Goal: Task Accomplishment & Management: Manage account settings

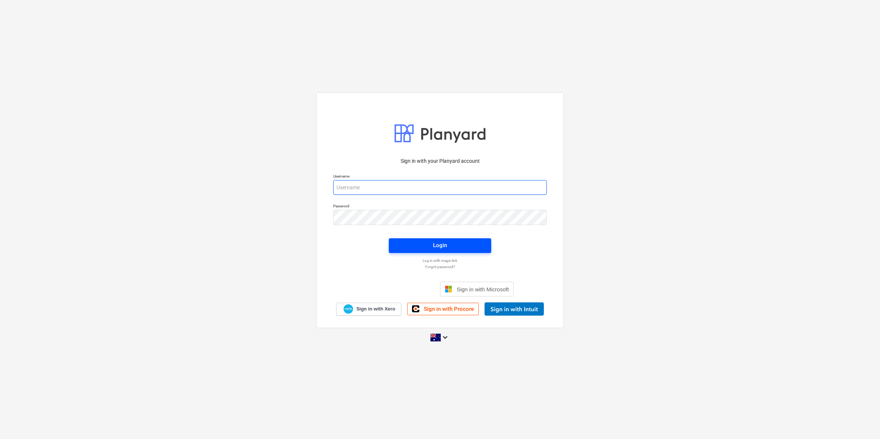
type input "[EMAIL_ADDRESS][DOMAIN_NAME]"
click at [437, 244] on div "Login" at bounding box center [440, 245] width 14 height 10
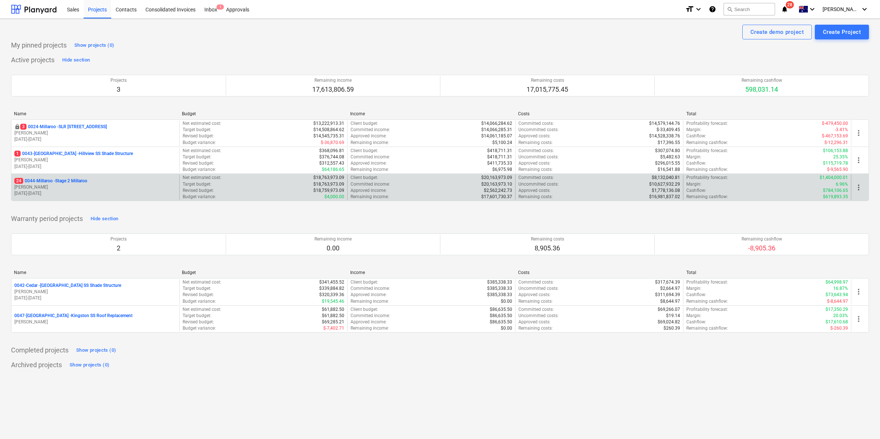
click at [70, 180] on p "24 0044-Millaroo - Stage 2 Millaroo" at bounding box center [50, 181] width 73 height 6
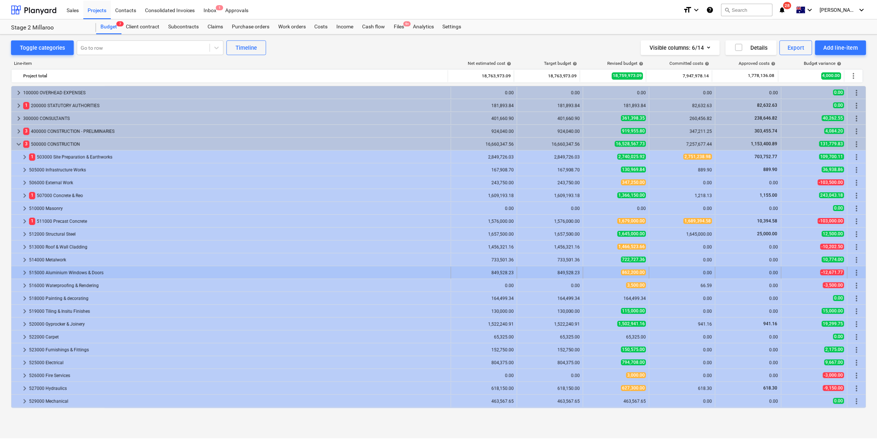
scroll to position [115, 0]
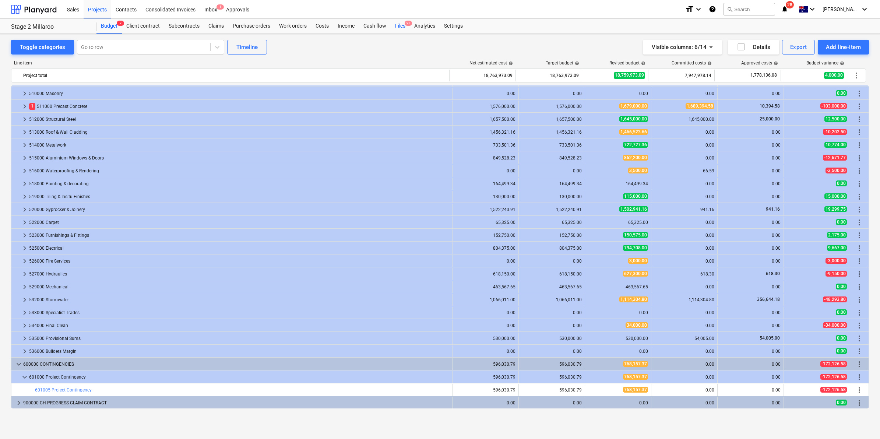
click at [399, 26] on div "Files 9+" at bounding box center [400, 26] width 19 height 15
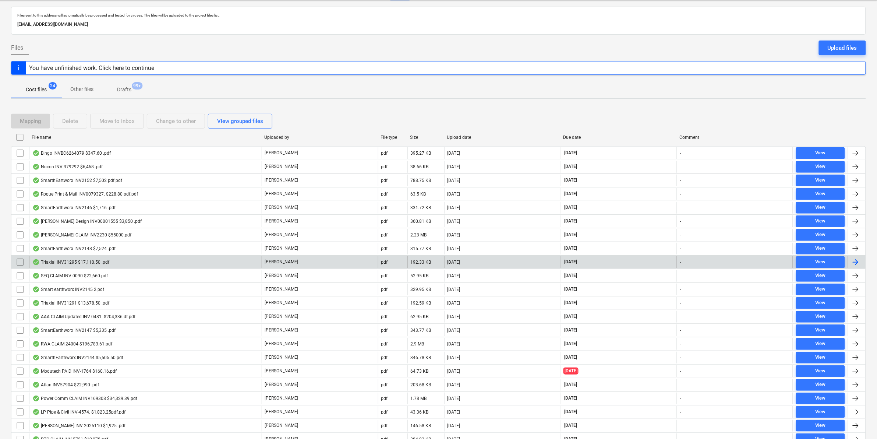
scroll to position [96, 0]
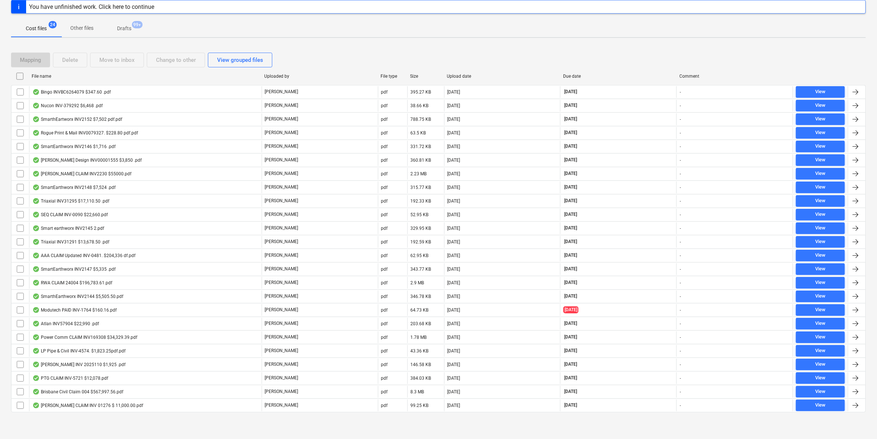
click at [99, 76] on div "File name" at bounding box center [145, 76] width 227 height 5
checkbox input "false"
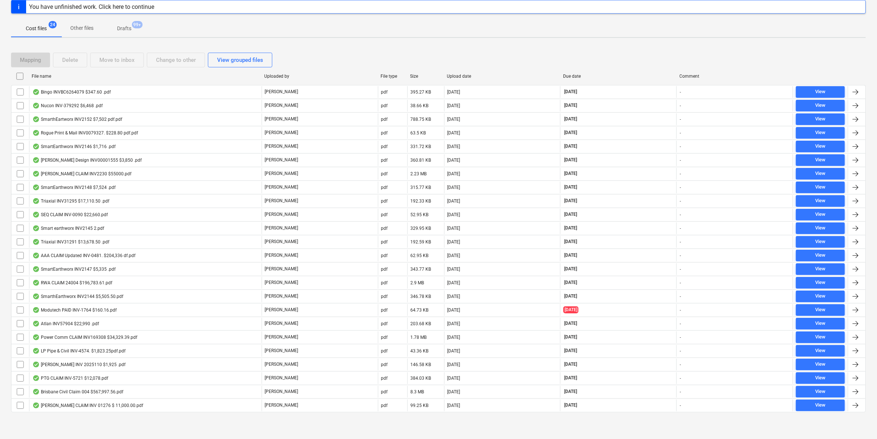
checkbox input "false"
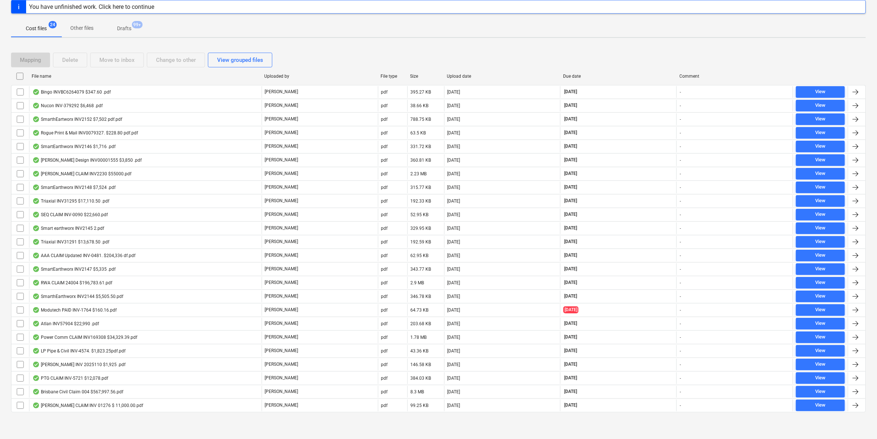
checkbox input "false"
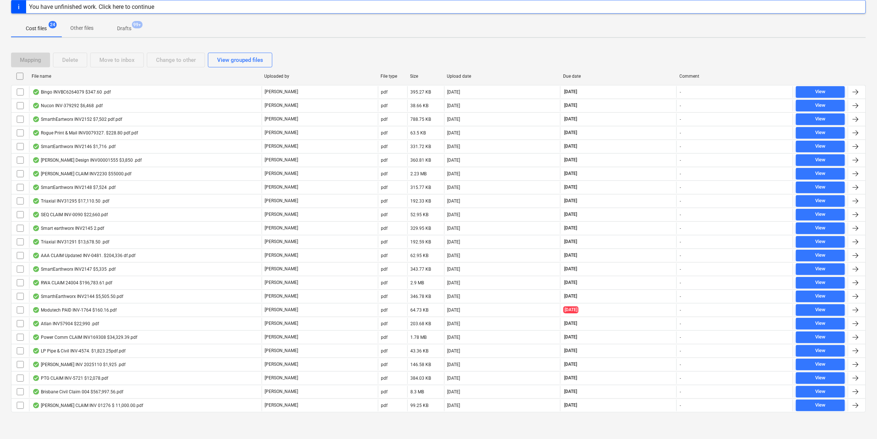
checkbox input "false"
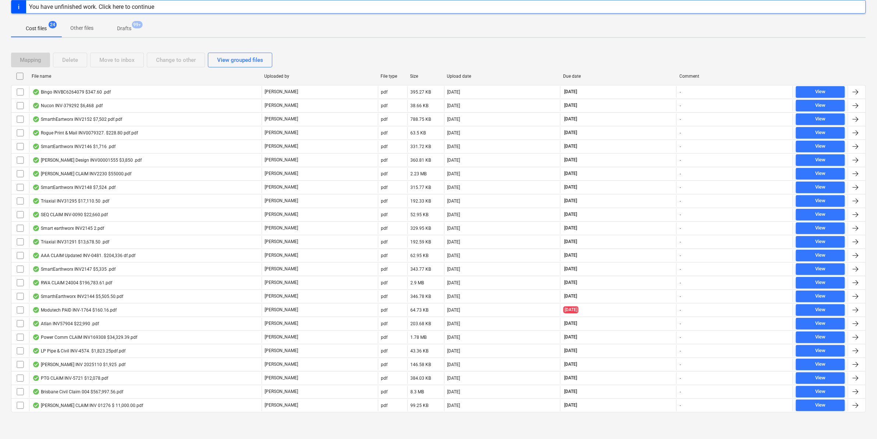
checkbox input "false"
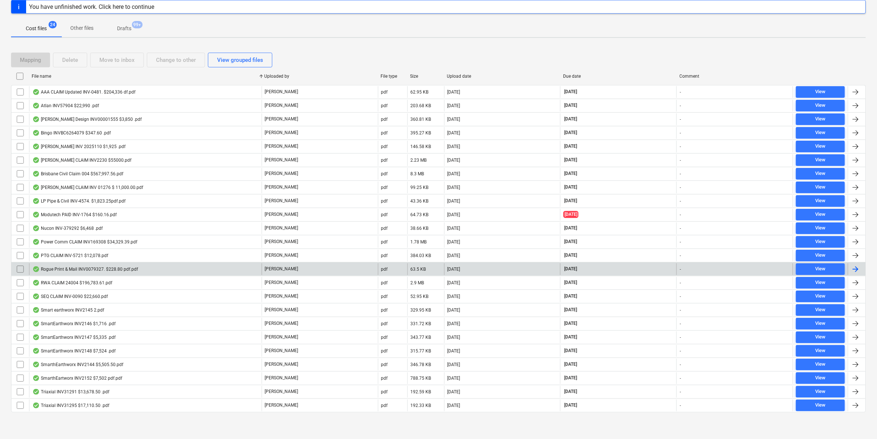
click at [91, 270] on div "Rogue Print & Mail INV0079327. $228.80 pdf.pdf" at bounding box center [85, 269] width 106 height 6
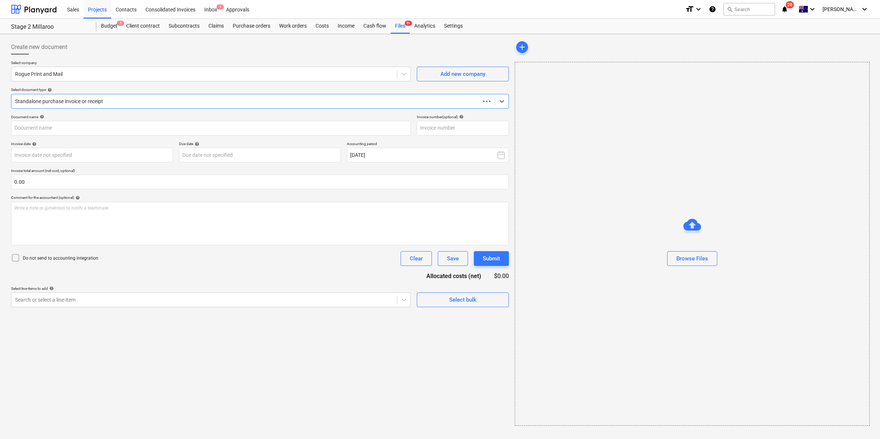
type input "INV0079327"
type input "[DATE]"
click at [157, 103] on div at bounding box center [252, 101] width 475 height 7
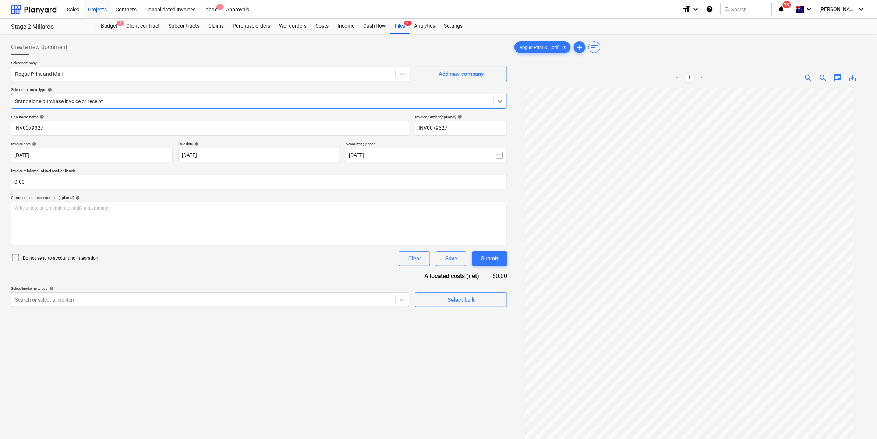
click at [157, 103] on div at bounding box center [252, 101] width 475 height 7
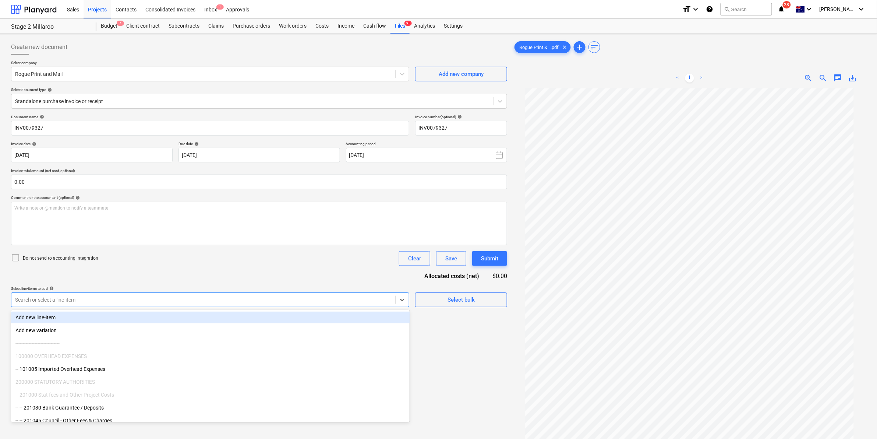
click at [84, 295] on div "Search or select a line-item" at bounding box center [203, 300] width 384 height 10
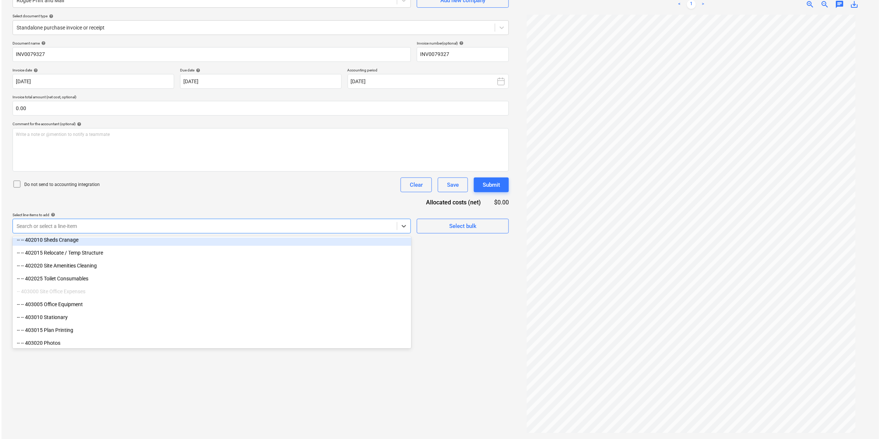
scroll to position [874, 0]
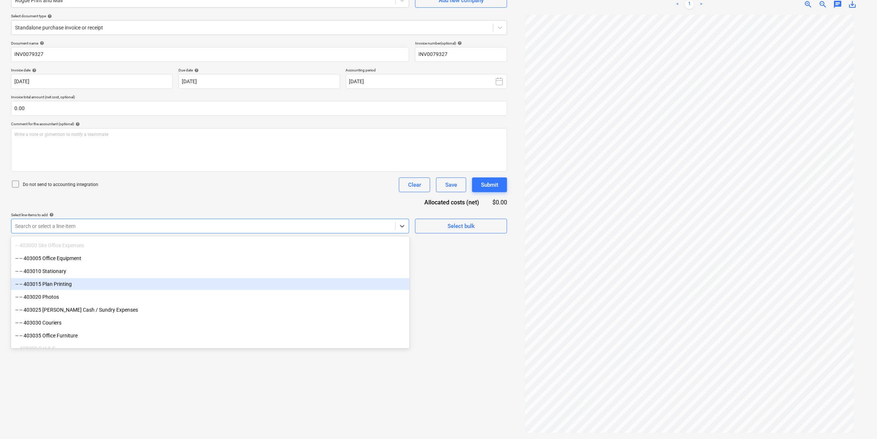
click at [74, 284] on div "-- -- 403015 Plan Printing" at bounding box center [210, 284] width 399 height 12
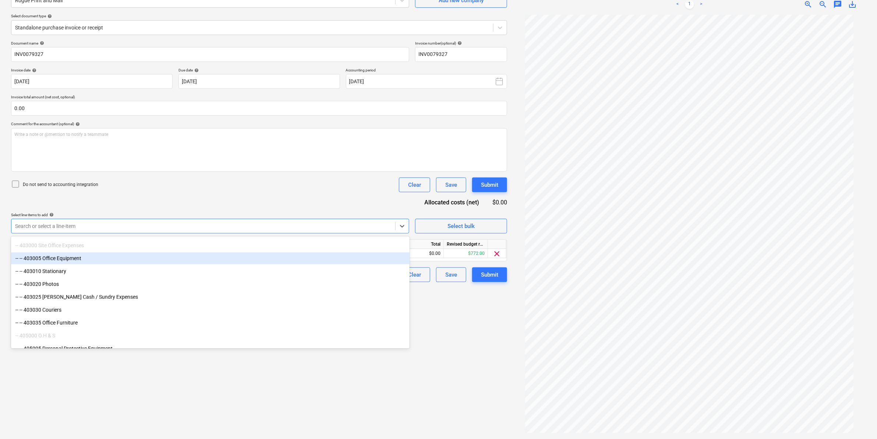
click at [201, 182] on div "Do not send to accounting integration Clear Save Submit" at bounding box center [259, 184] width 496 height 15
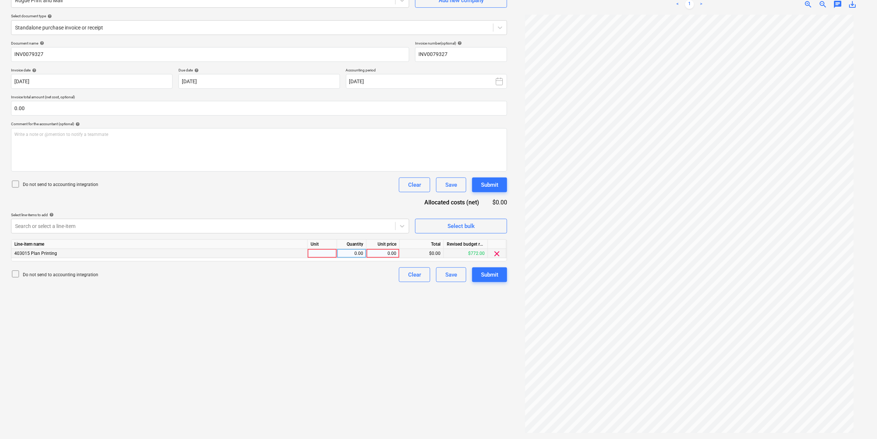
click at [314, 253] on div at bounding box center [322, 253] width 29 height 9
type input "item"
type input "208"
click at [316, 190] on div "Do not send to accounting integration Clear Save Submit" at bounding box center [259, 184] width 496 height 15
click at [280, 139] on div "Write a note or @mention to notify a teammate [PERSON_NAME]" at bounding box center [259, 149] width 496 height 43
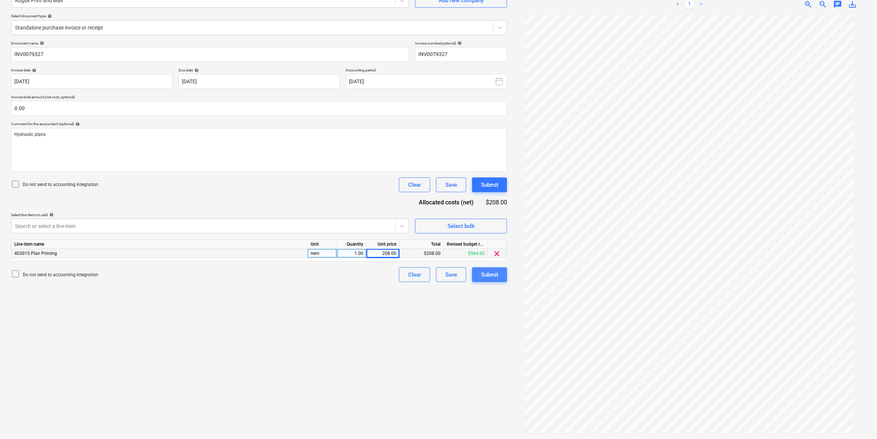
click at [483, 271] on div "Submit" at bounding box center [489, 275] width 17 height 10
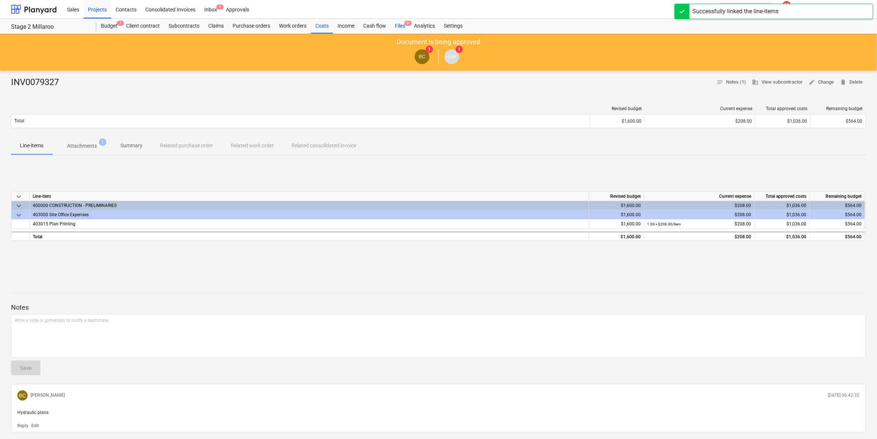
click at [398, 25] on div "Files 9+" at bounding box center [400, 26] width 19 height 15
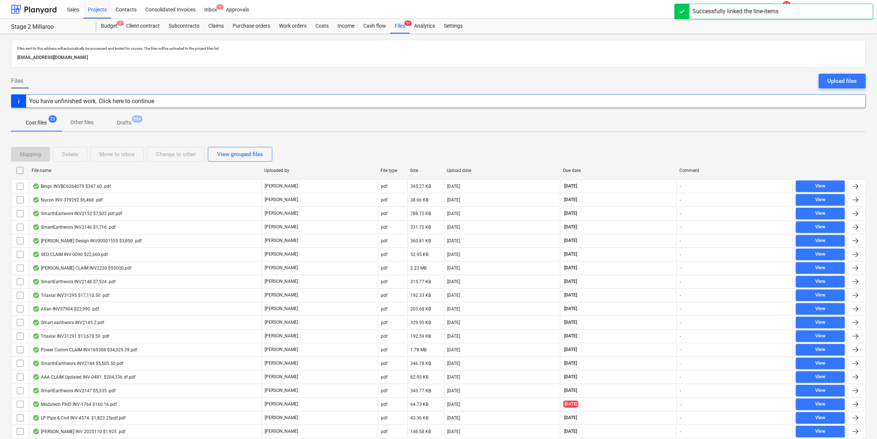
click at [66, 171] on div "File name" at bounding box center [145, 170] width 227 height 5
checkbox input "false"
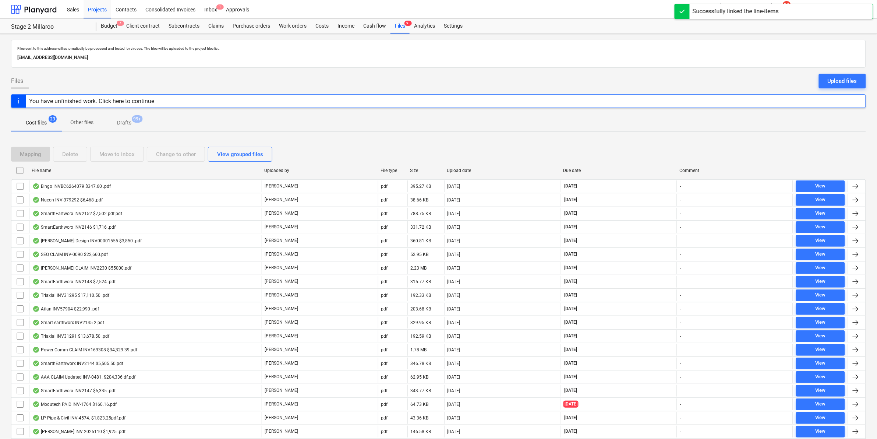
checkbox input "false"
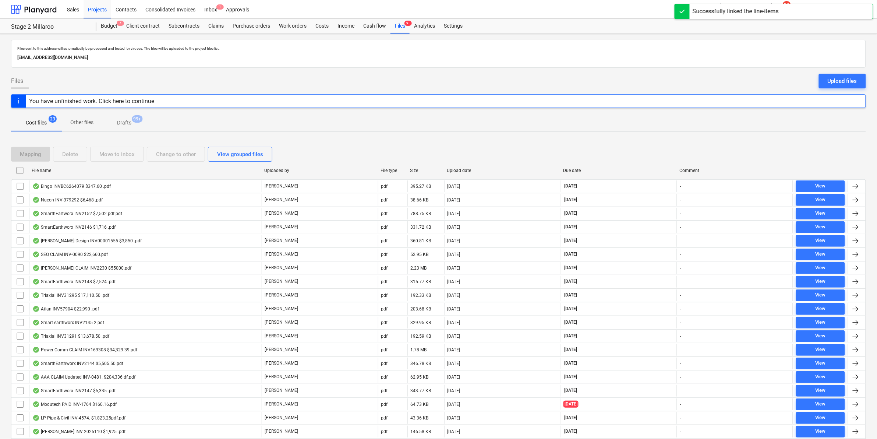
checkbox input "false"
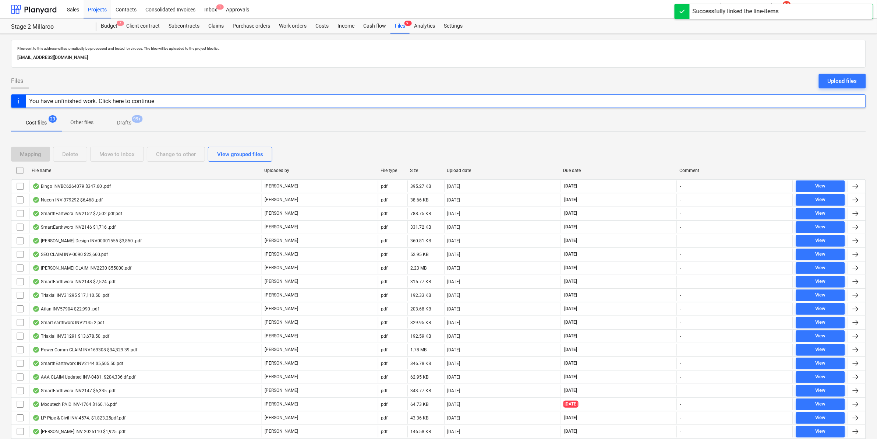
checkbox input "false"
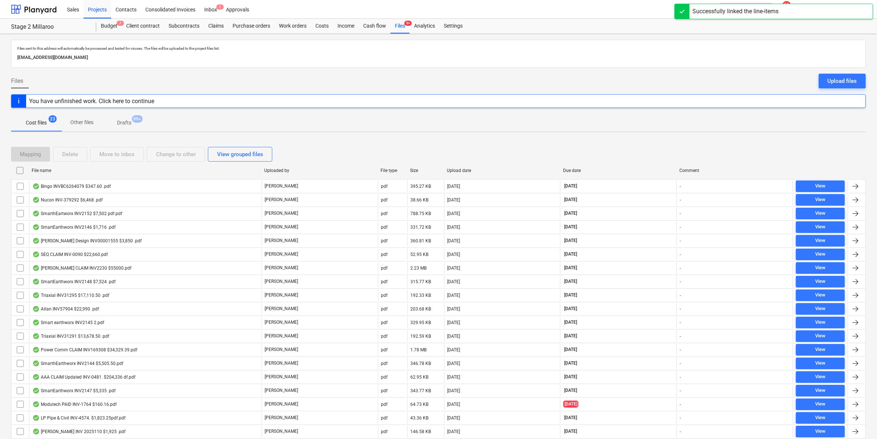
checkbox input "false"
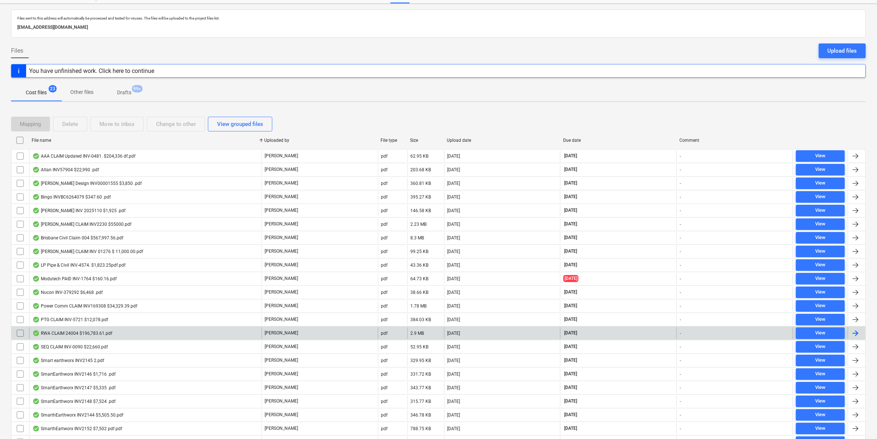
scroll to position [82, 0]
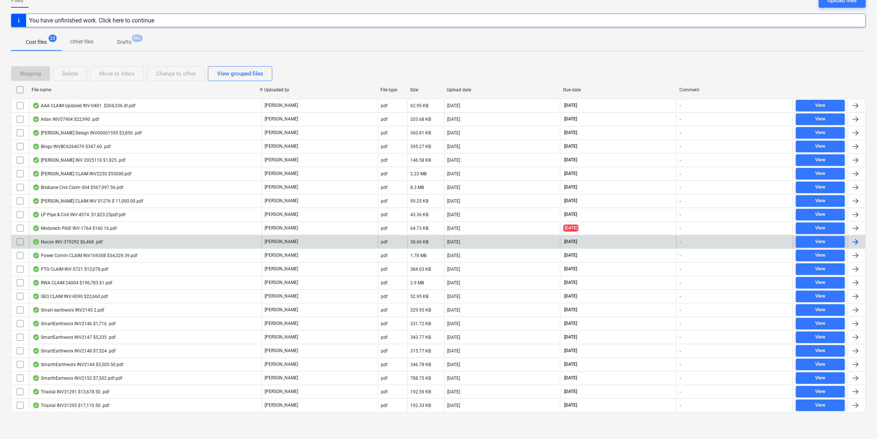
click at [106, 243] on div "Nucon INV-379292 $6,468 .pdf" at bounding box center [145, 242] width 233 height 12
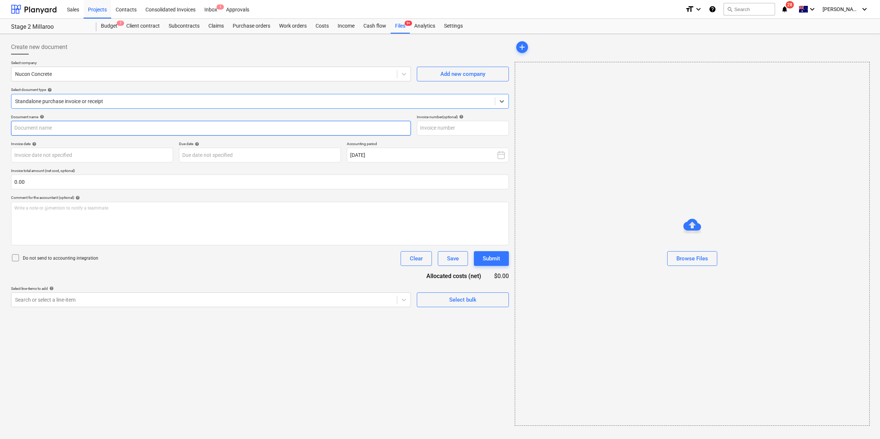
type input "379292"
type input "[DATE]"
click at [498, 106] on div at bounding box center [500, 101] width 13 height 13
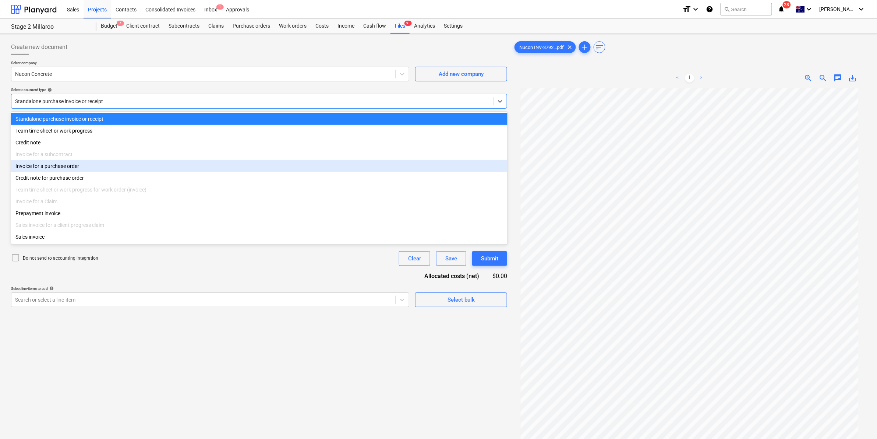
click at [78, 170] on div "Invoice for a purchase order" at bounding box center [259, 166] width 497 height 12
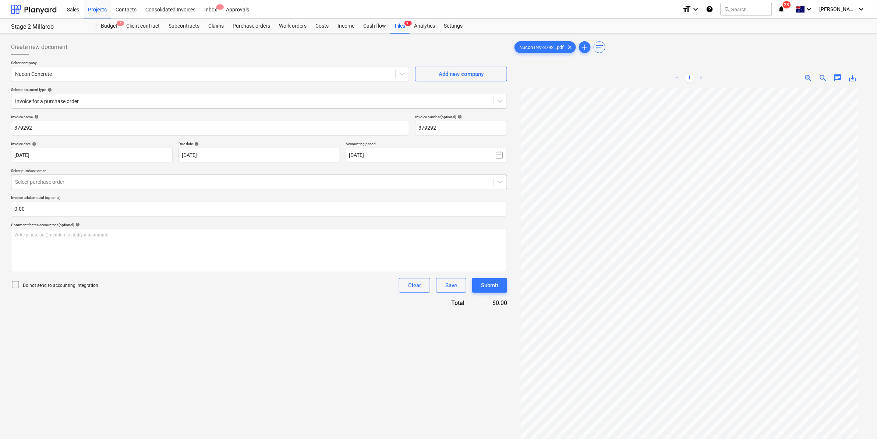
click at [112, 186] on div at bounding box center [252, 181] width 475 height 7
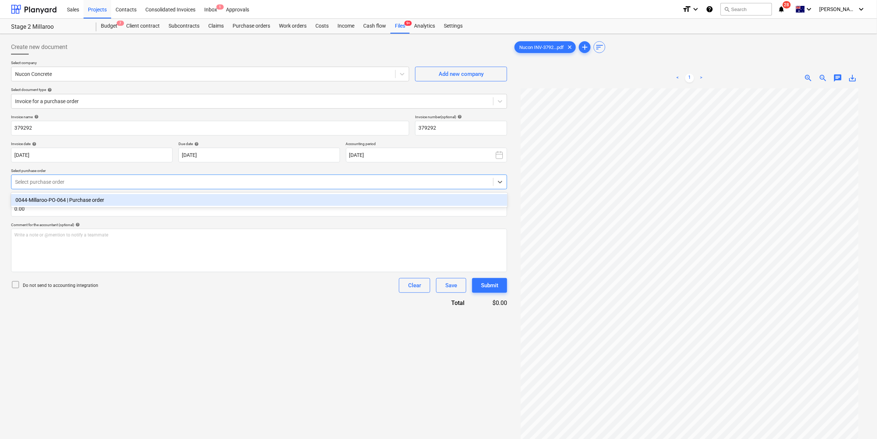
click at [109, 198] on div "0044-Millaroo-PO-064 | Purchase order" at bounding box center [259, 200] width 497 height 12
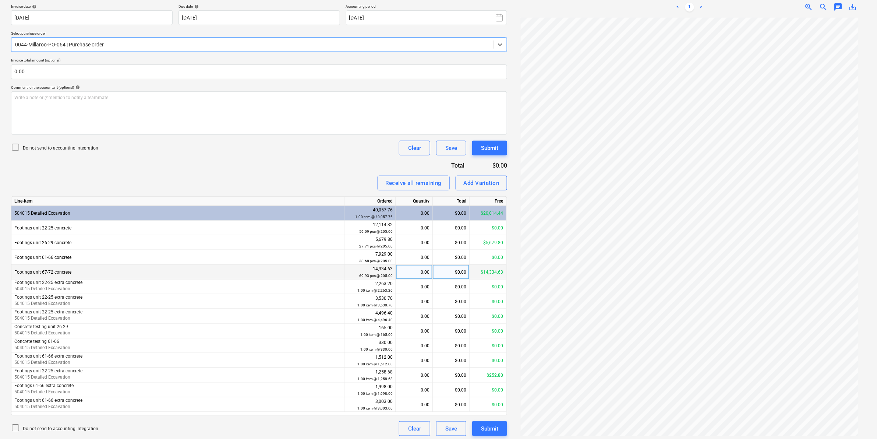
scroll to position [140, 0]
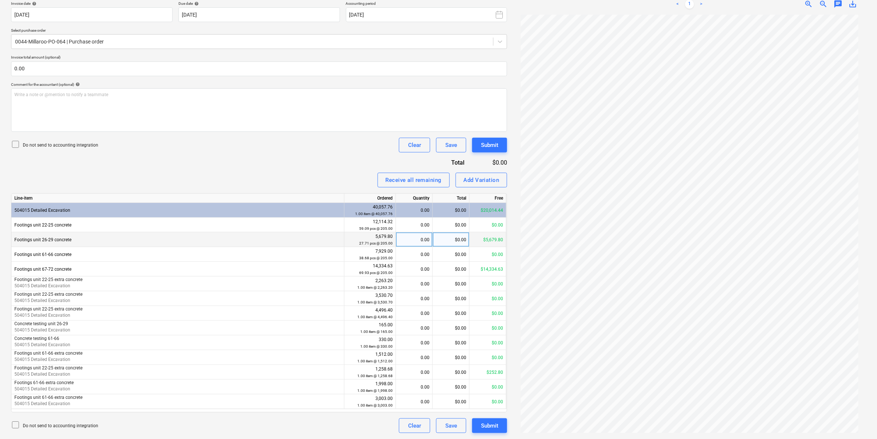
click at [420, 238] on div "0.00" at bounding box center [414, 239] width 31 height 15
click at [459, 240] on div "$0.00" at bounding box center [451, 239] width 37 height 15
type input "5679.8"
click at [297, 163] on div "Invoice name help 379292 Invoice number (optional) help 379292 Invoice date hel…" at bounding box center [259, 203] width 496 height 459
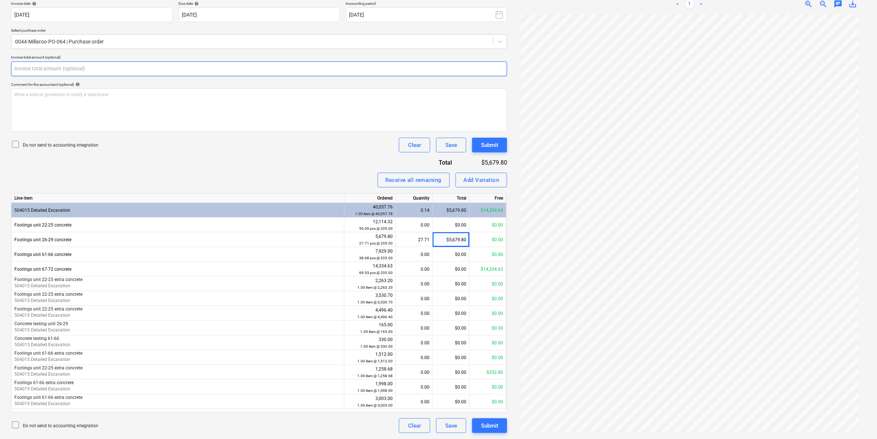
click at [36, 73] on input "text" at bounding box center [259, 68] width 496 height 15
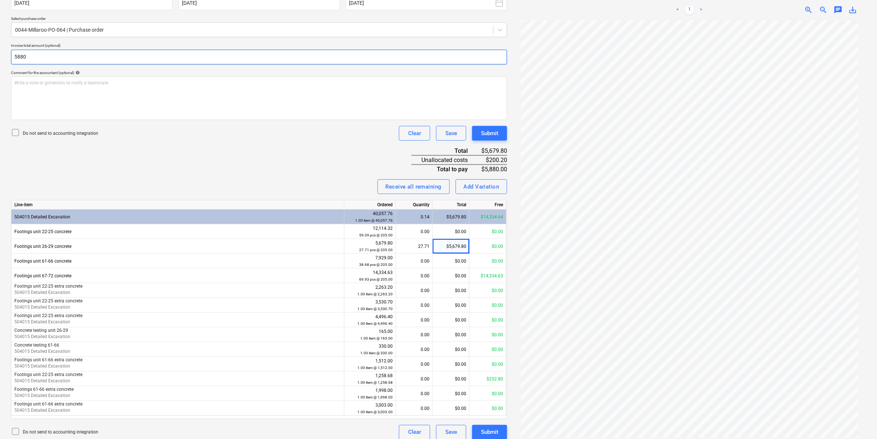
scroll to position [158, 0]
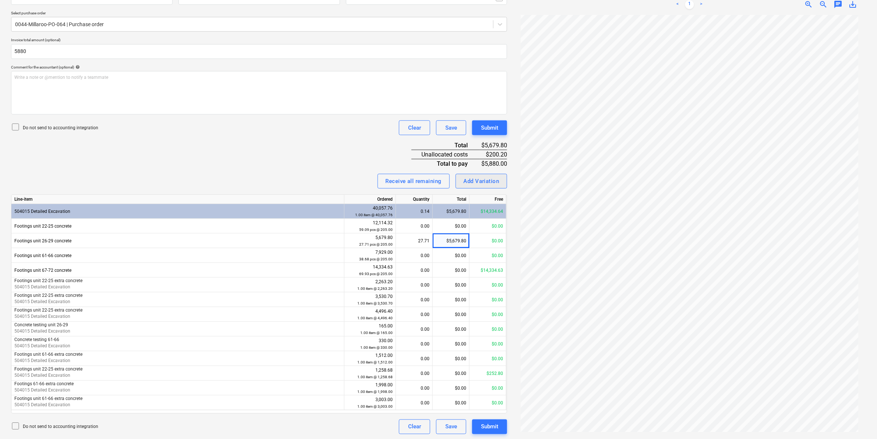
type input "5,880.00"
click at [476, 184] on div "Add Variation" at bounding box center [482, 181] width 36 height 10
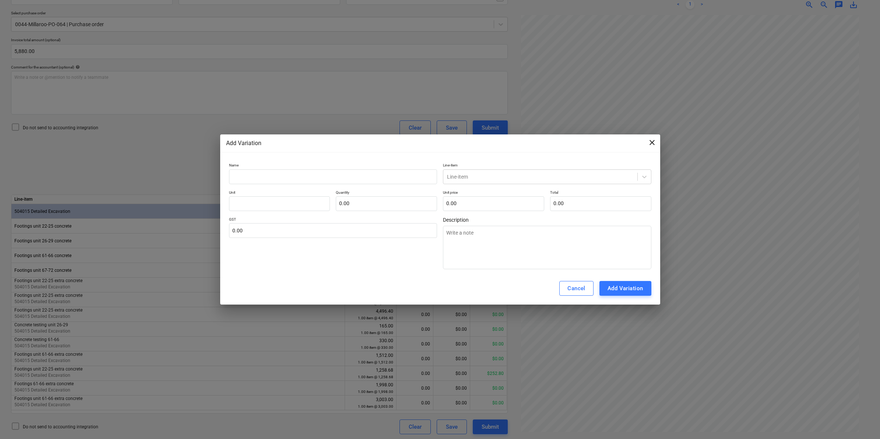
click at [650, 142] on span "close" at bounding box center [652, 142] width 9 height 9
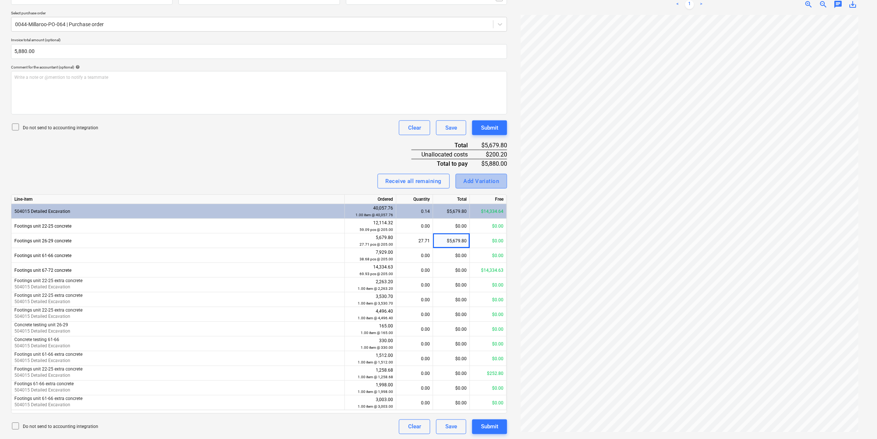
click at [488, 179] on div "Add Variation" at bounding box center [482, 181] width 36 height 10
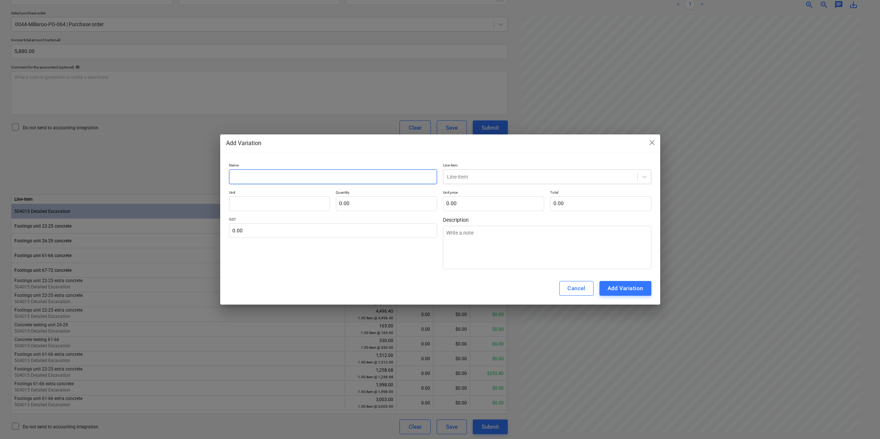
click at [348, 175] on input "text" at bounding box center [333, 176] width 208 height 15
type textarea "x"
type input "e"
type textarea "x"
type input "ex"
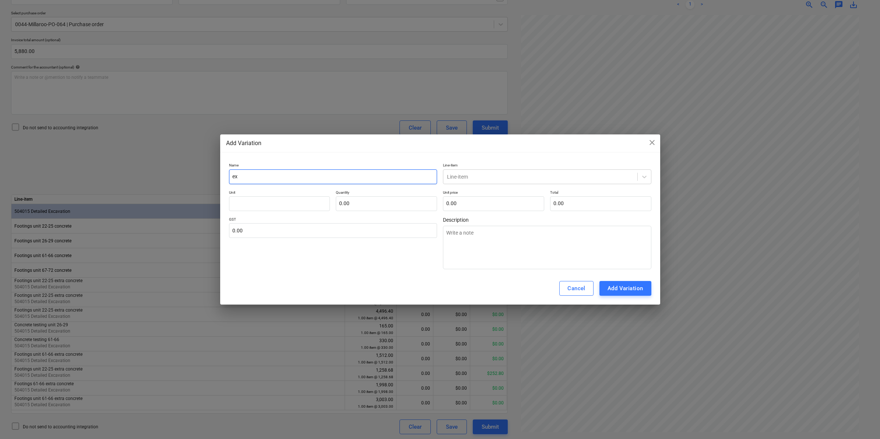
type textarea "x"
type input "ext"
type textarea "x"
type input "extr"
type textarea "x"
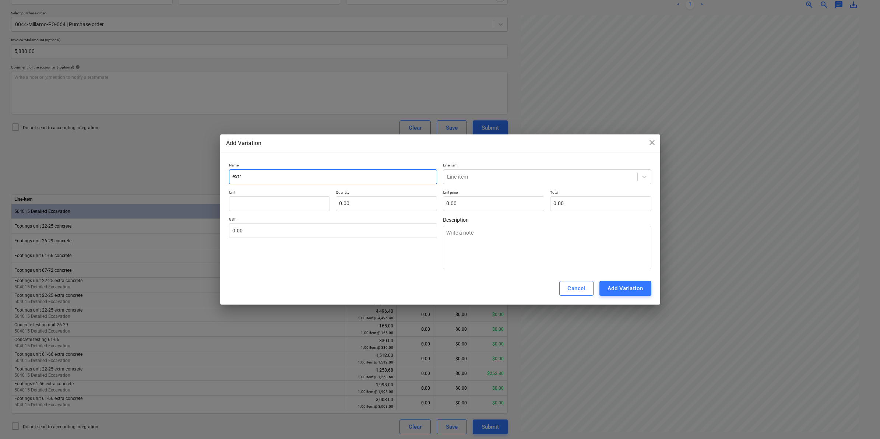
type input "extra"
type textarea "x"
type input "extr"
type textarea "x"
type input "ext"
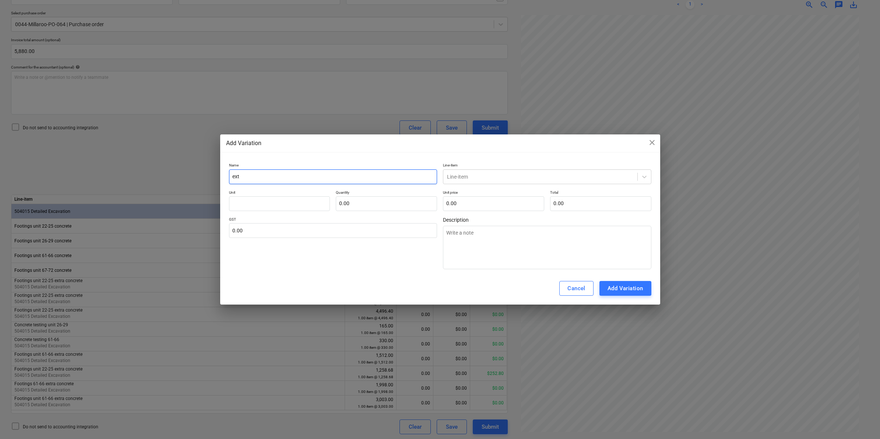
type textarea "x"
type input "ex"
type textarea "x"
type input "e"
type textarea "x"
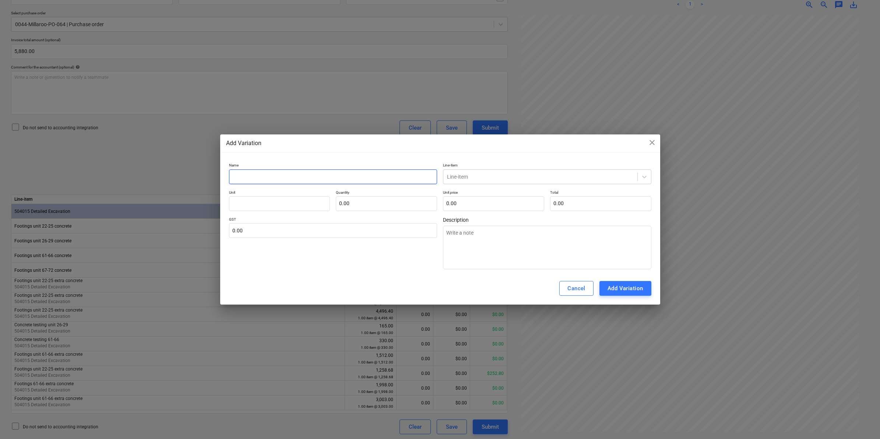
type textarea "x"
type input "F"
type textarea "x"
type input "Fo"
type textarea "x"
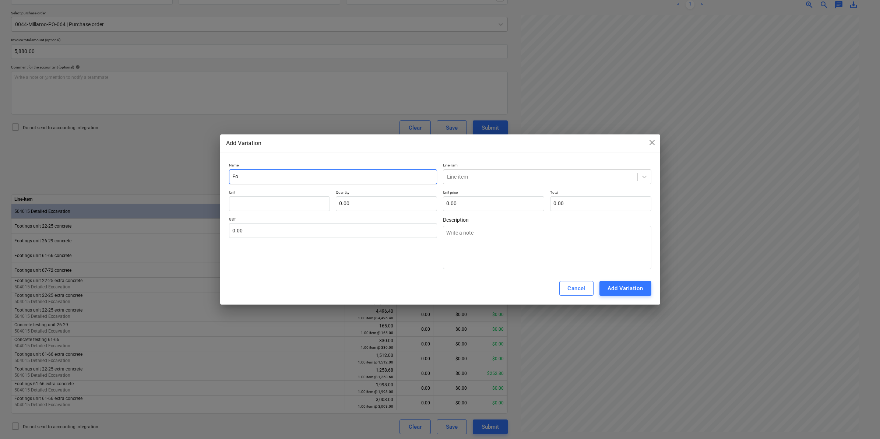
type input "Foo"
type textarea "x"
type input "Foot"
type textarea "x"
type input "Footi"
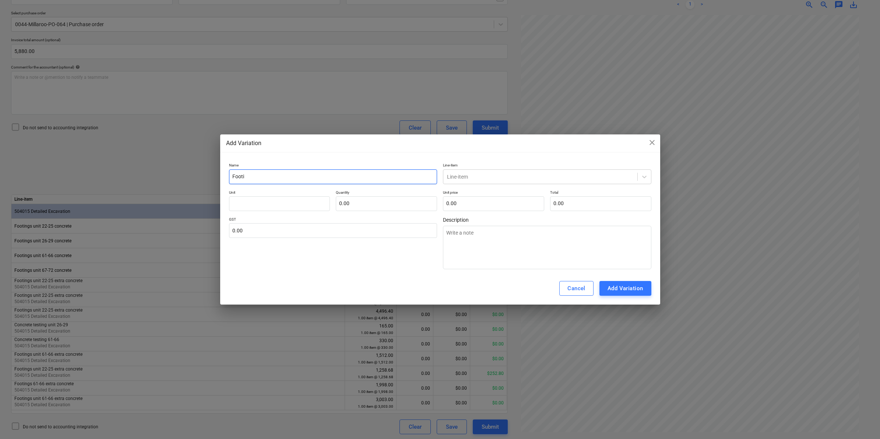
type textarea "x"
type input "Footin"
type textarea "x"
type input "Footing"
type textarea "x"
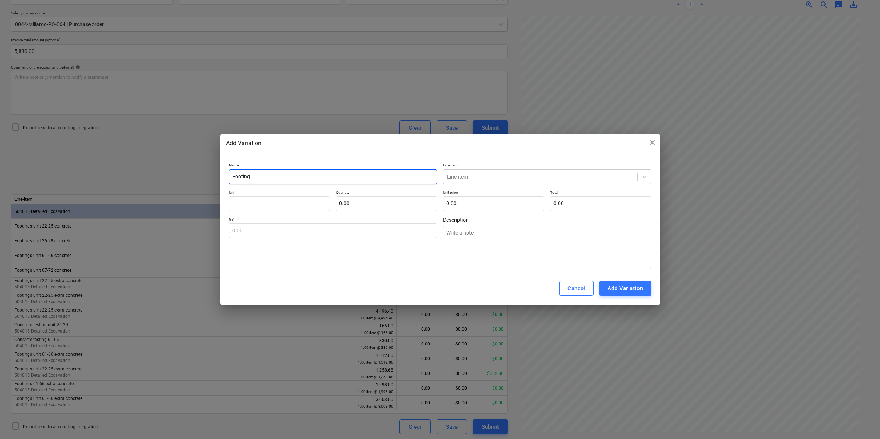
type input "Footings"
type textarea "x"
type input "Footings"
type textarea "x"
type input "Footings e"
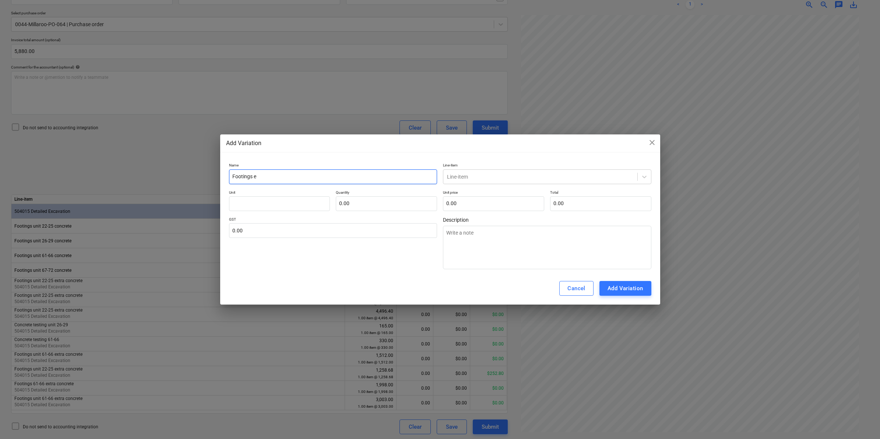
type textarea "x"
type input "Footings ex"
type textarea "x"
type input "Footings ext"
type textarea "x"
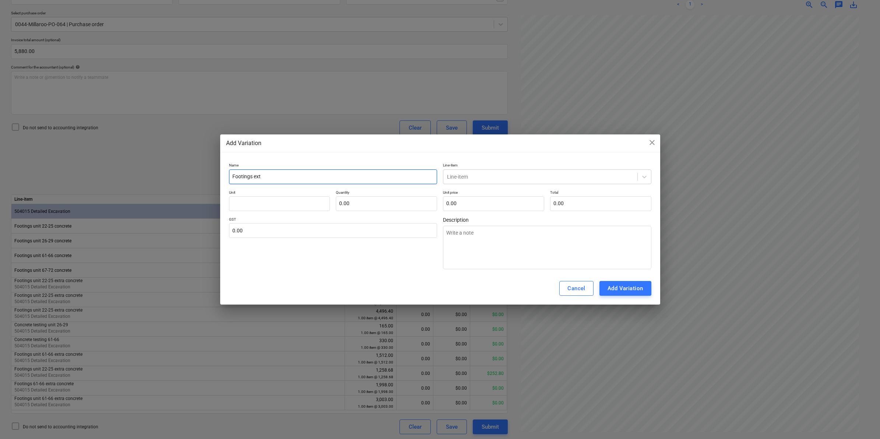
type input "Footings extr"
type textarea "x"
type input "Footings extra"
type textarea "x"
type input "Footings extr"
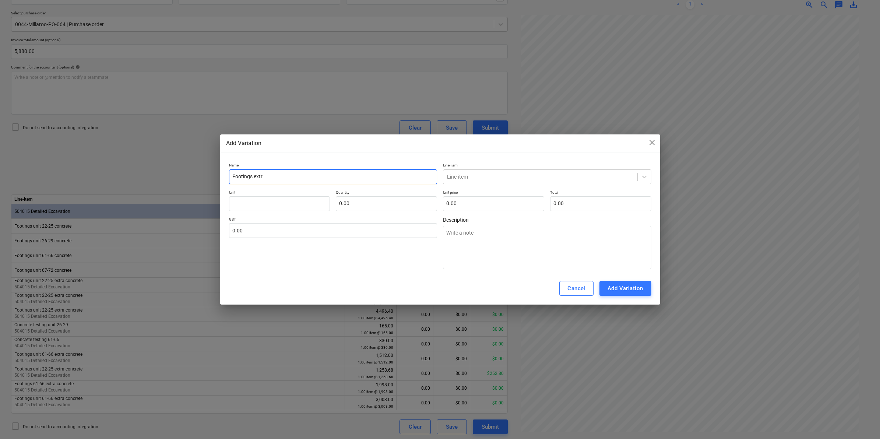
type textarea "x"
type input "Footings ext"
type textarea "x"
type input "Footings ex"
type textarea "x"
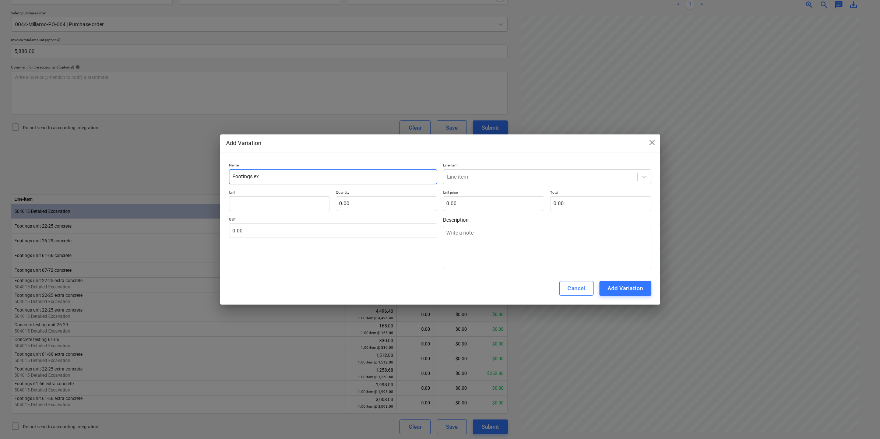
type input "Footings e"
type textarea "x"
type input "Footings"
type textarea "x"
type input "Footings u"
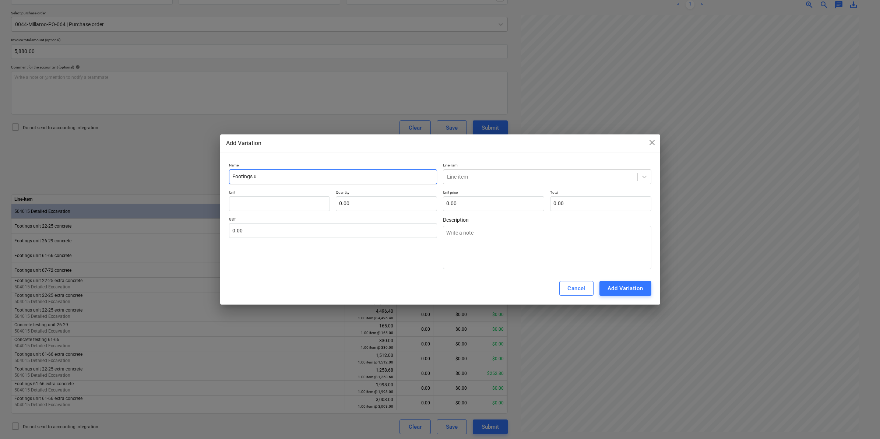
type textarea "x"
type input "Footings un"
type textarea "x"
type input "Footings uni"
type textarea "x"
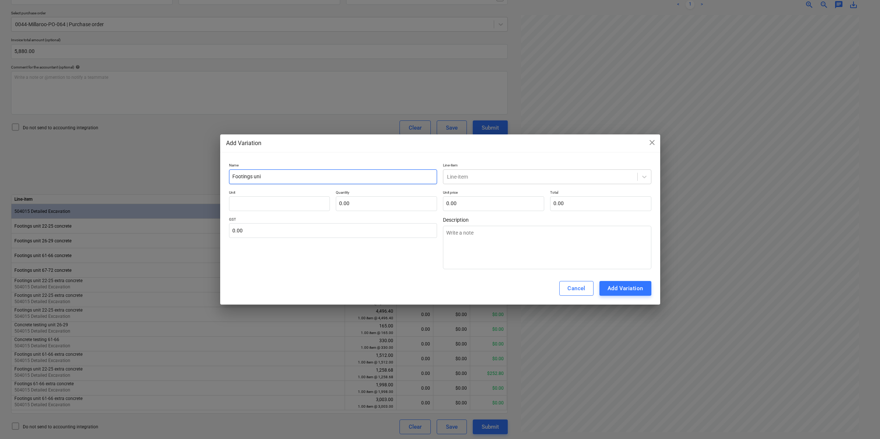
type input "Footings unit"
type textarea "x"
type input "Footings unit"
type textarea "x"
type input "Footings unit 2"
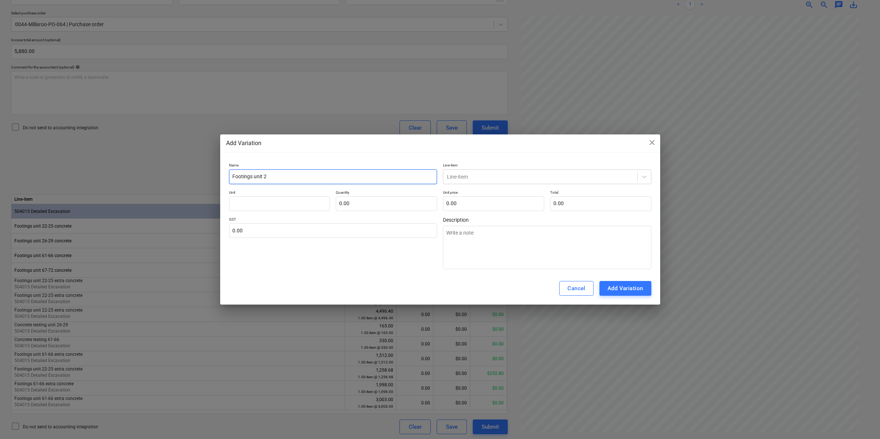
type textarea "x"
type input "Footings unit 26"
type textarea "x"
type input "Footings unit 26-"
type textarea "x"
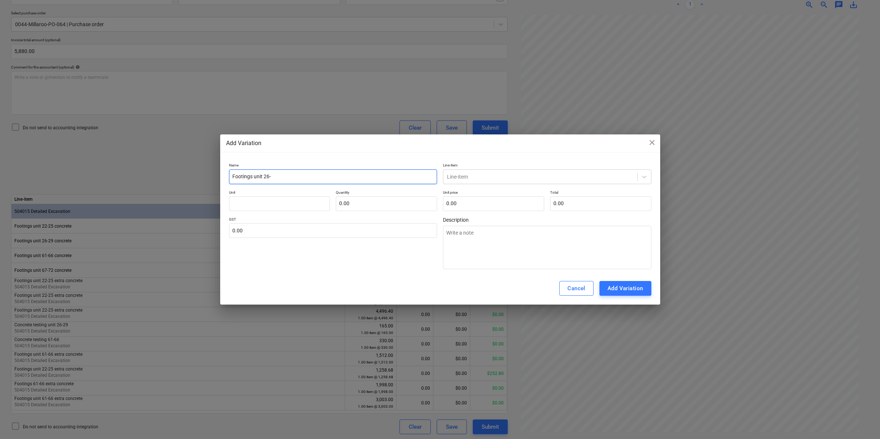
type input "Footings unit 26-2"
type textarea "x"
type input "Footings unit 26-29"
type textarea "x"
type input "Footings unit 26-29"
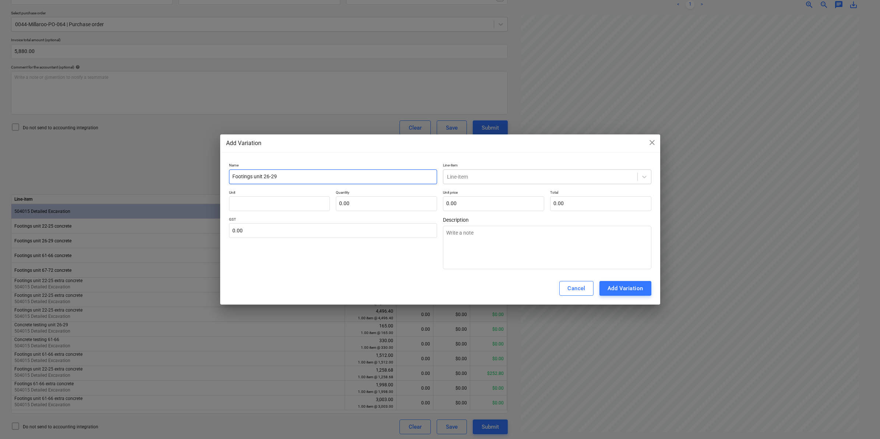
type textarea "x"
type input "Footings unit 26-29 e"
type textarea "x"
type input "Footings unit 26-29 ex"
type textarea "x"
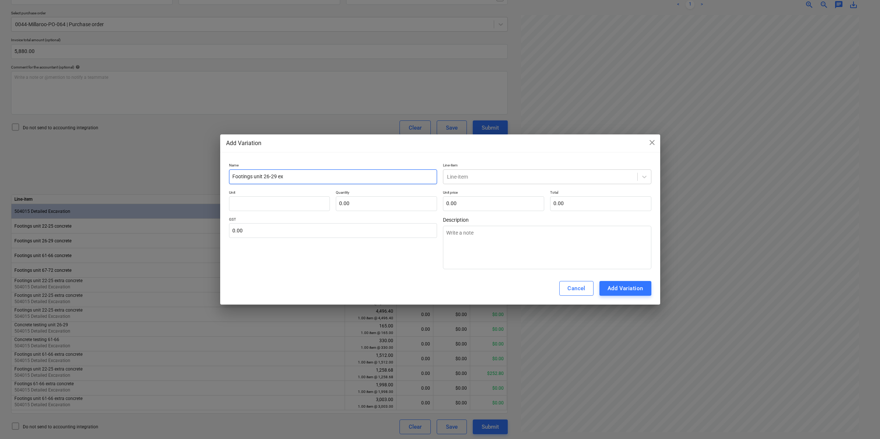
type input "Footings unit 26-29 ext"
type textarea "x"
type input "Footings unit 26-29 extr"
type textarea "x"
type input "Footings unit 26-29 extra"
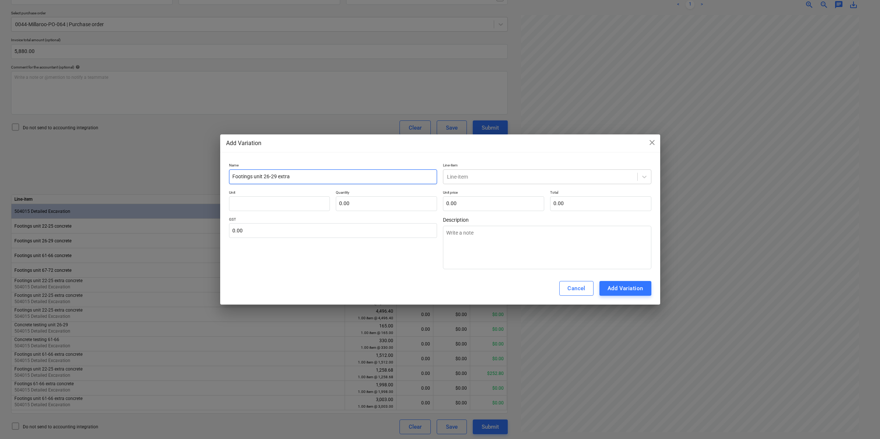
type textarea "x"
type input "Footings unit 26-29 extra"
type textarea "x"
type input "Footings unit 26-29 extra c"
type textarea "x"
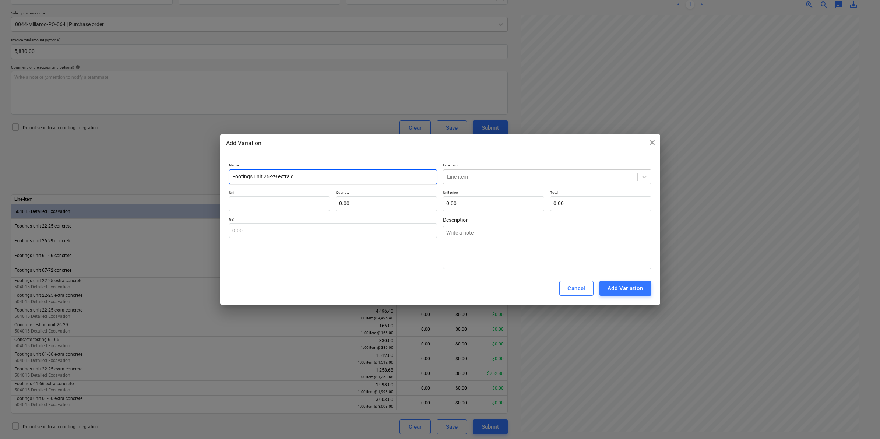
type input "Footings unit 26-29 extra co"
type textarea "x"
type input "Footings unit 26-29 extra con"
type textarea "x"
type input "Footings unit 26-29 extra conc"
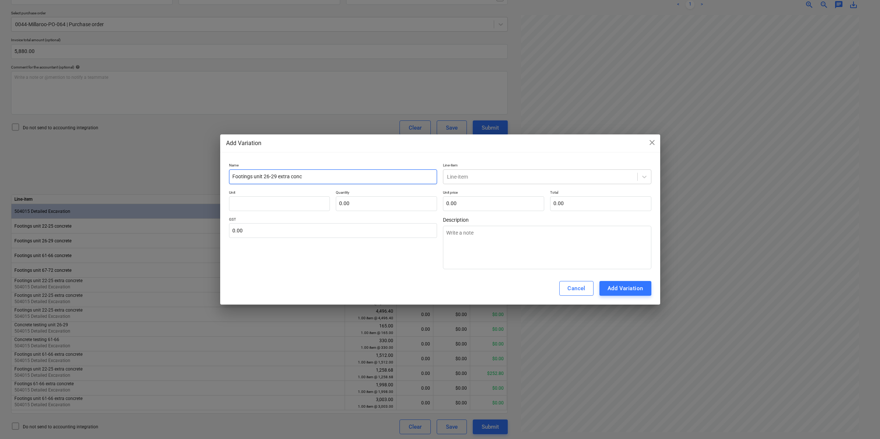
type textarea "x"
type input "Footings unit 26-29 extra concr"
type textarea "x"
type input "Footings unit 26-29 extra concre"
type textarea "x"
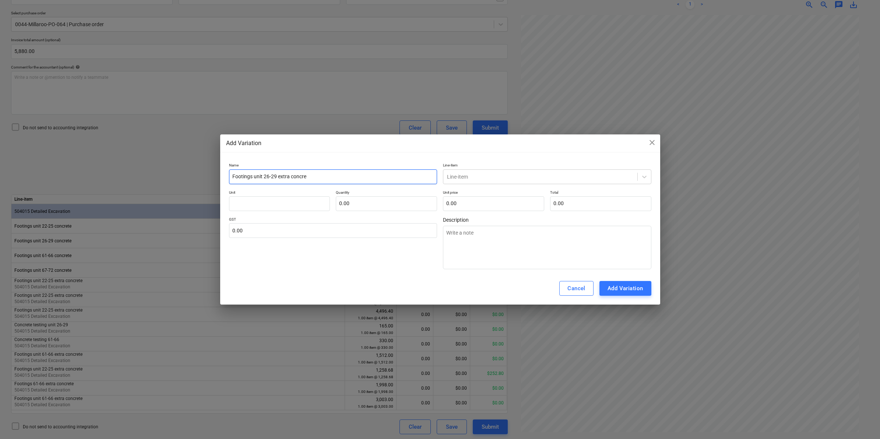
type input "Footings unit 26-29 extra concret"
type textarea "x"
type input "Footings unit 26-29 extra concrete"
type textarea "x"
type input "Footings unit 26-29 extra concrete"
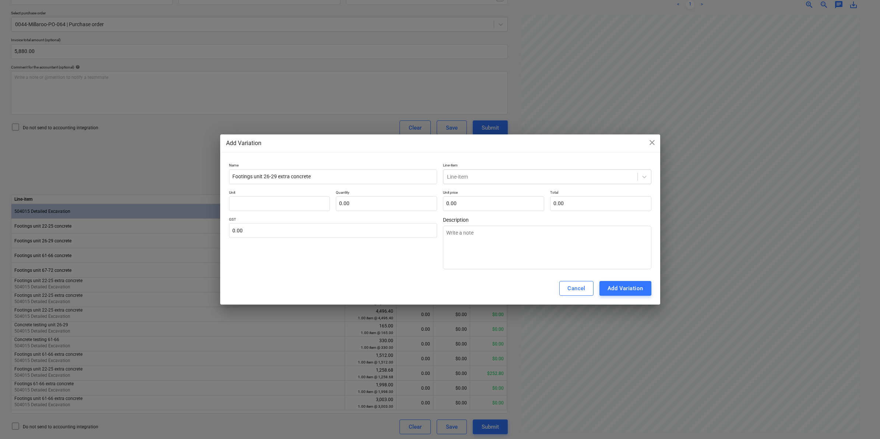
click at [479, 168] on p "Line-item" at bounding box center [547, 166] width 208 height 6
click at [468, 181] on div "Line-item" at bounding box center [547, 176] width 208 height 15
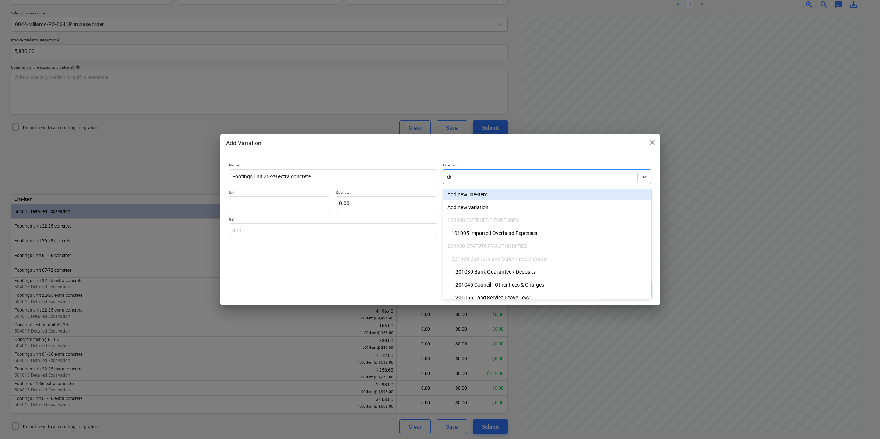
type input "det"
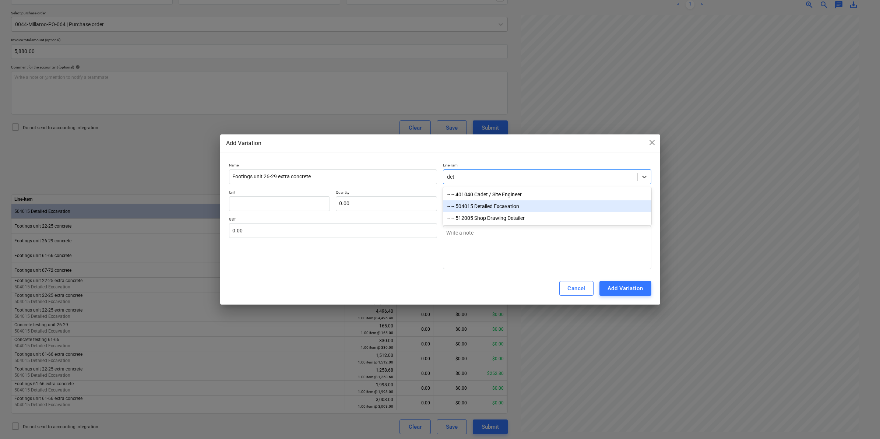
click at [491, 203] on div "-- -- 504015 Detailed Excavation" at bounding box center [547, 206] width 208 height 12
type textarea "x"
click at [472, 204] on input "text" at bounding box center [493, 203] width 101 height 15
type textarea "x"
type input "pcs"
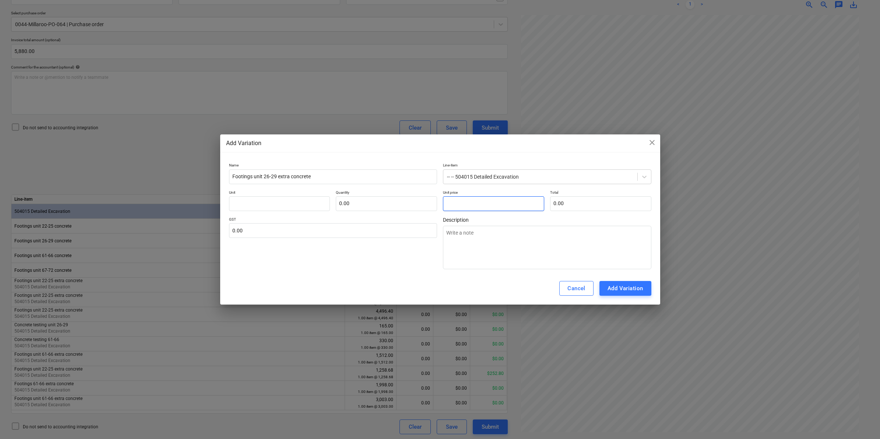
type input "2"
type input "1.00"
type input "2.00"
type textarea "x"
type input "20"
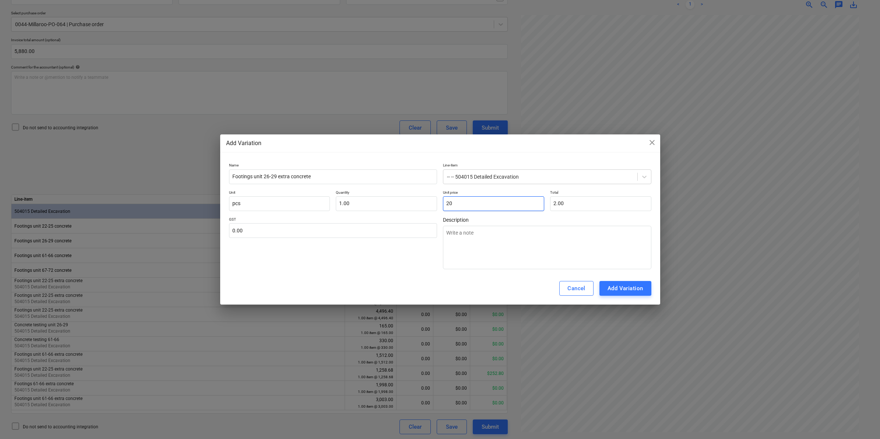
type input "20.00"
type textarea "x"
type input "200"
type input "200.00"
type textarea "x"
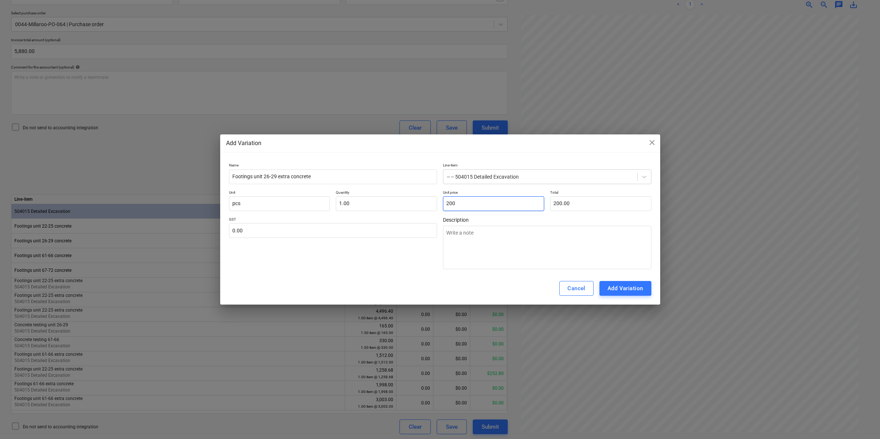
type input "200."
type textarea "x"
type input "200.2"
type input "200.20"
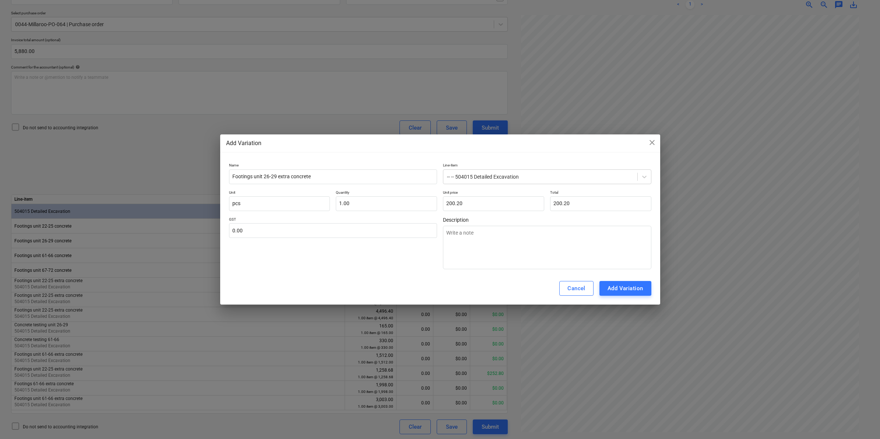
click at [304, 263] on div "GST 0.00" at bounding box center [333, 243] width 208 height 52
click at [617, 288] on div "Add Variation" at bounding box center [626, 289] width 36 height 10
type textarea "x"
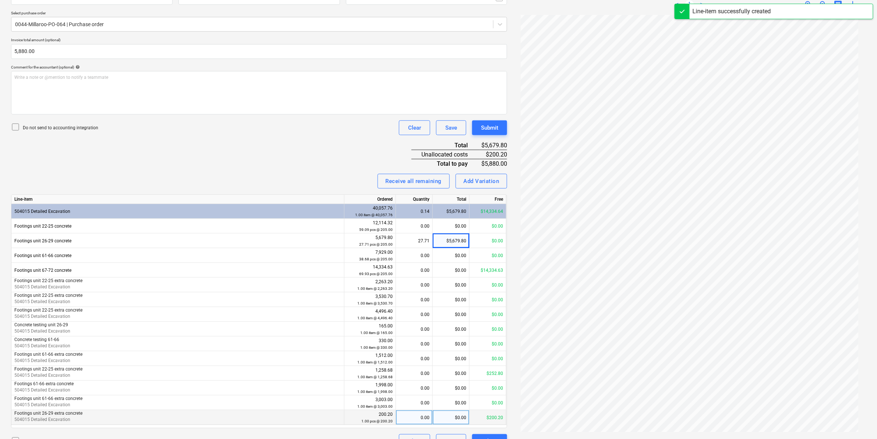
click at [423, 418] on div "0.00" at bounding box center [414, 417] width 31 height 15
type input "1"
click at [264, 158] on div "Invoice name help 379292 Invoice number (optional) help 379292 Invoice date hel…" at bounding box center [259, 203] width 496 height 492
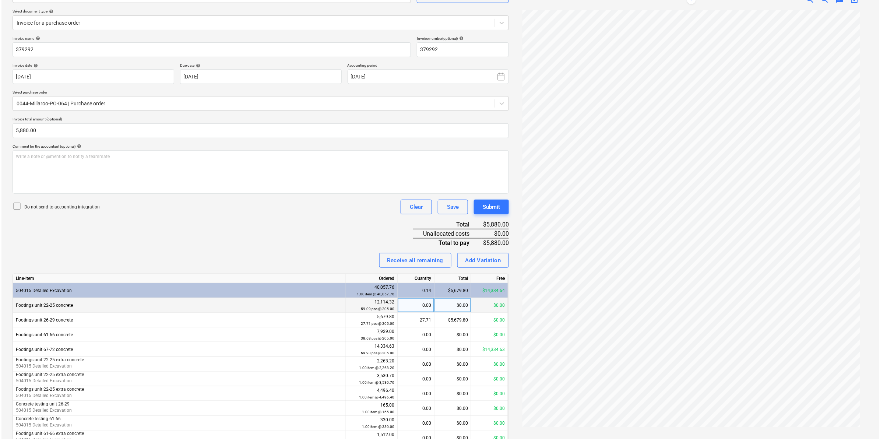
scroll to position [172, 0]
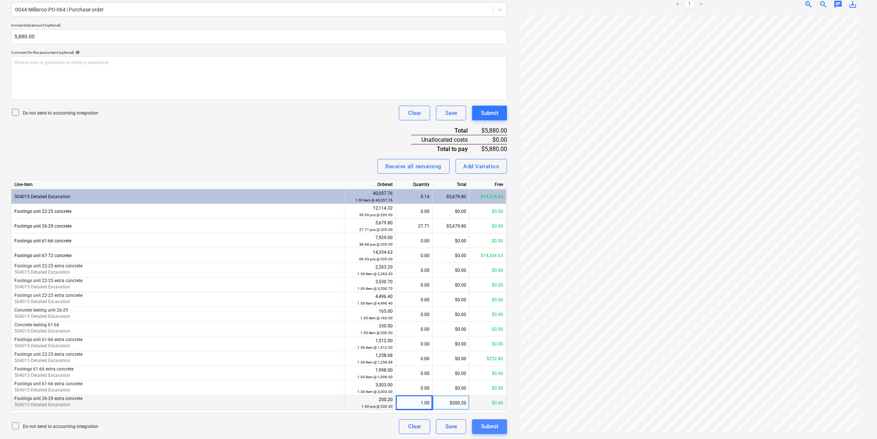
click at [485, 426] on div "Submit" at bounding box center [489, 427] width 17 height 10
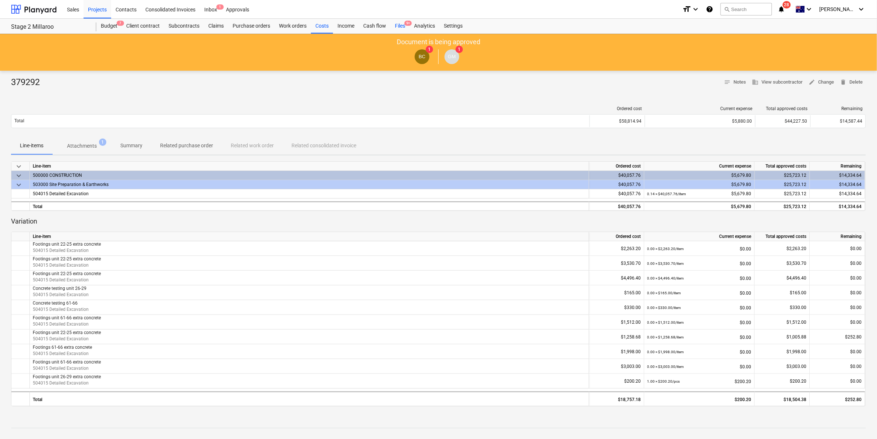
drag, startPoint x: 396, startPoint y: 24, endPoint x: 393, endPoint y: 27, distance: 4.4
click at [396, 24] on div "Files 9+" at bounding box center [400, 26] width 19 height 15
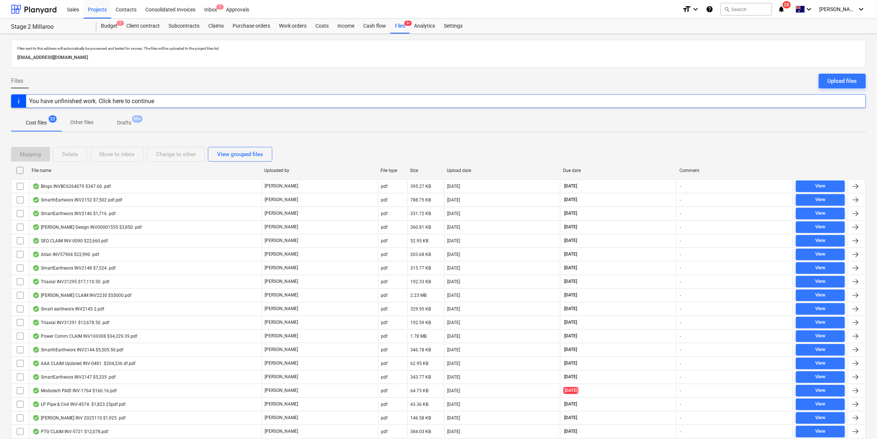
click at [58, 167] on div "File name" at bounding box center [145, 171] width 233 height 12
checkbox input "false"
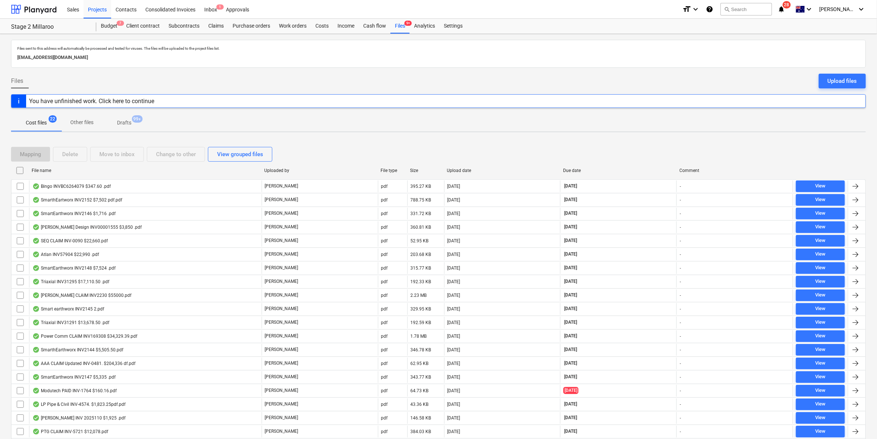
checkbox input "false"
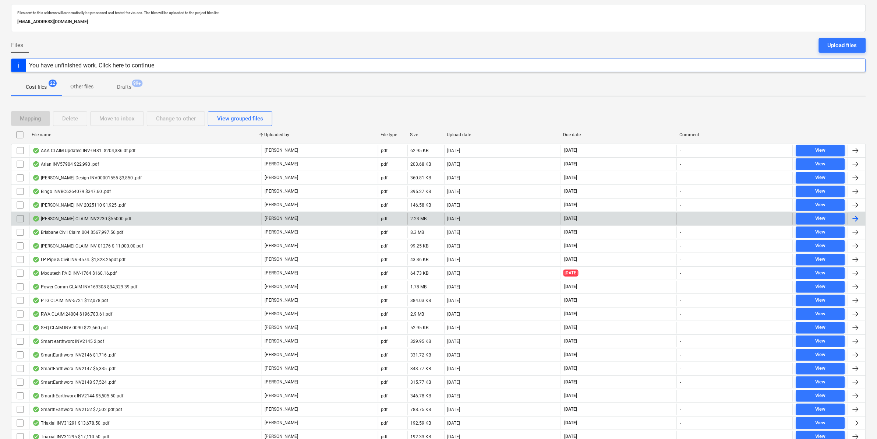
scroll to position [46, 0]
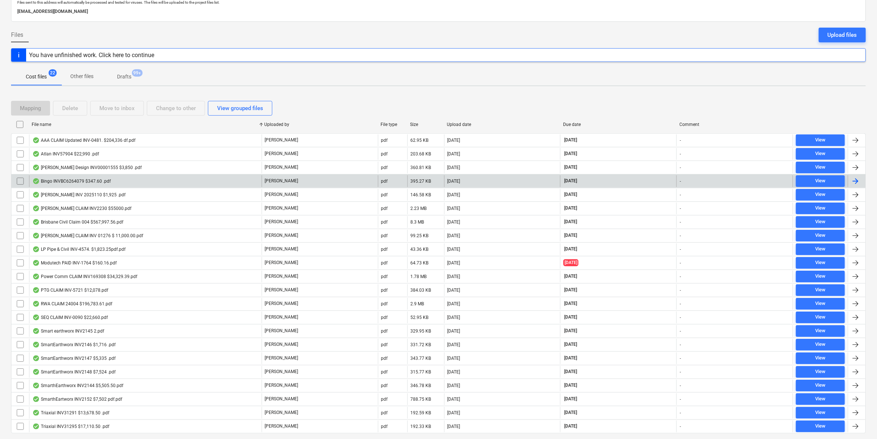
click at [98, 182] on div "Bingo INVBC6264079 $347.60 .pdf" at bounding box center [71, 181] width 78 height 6
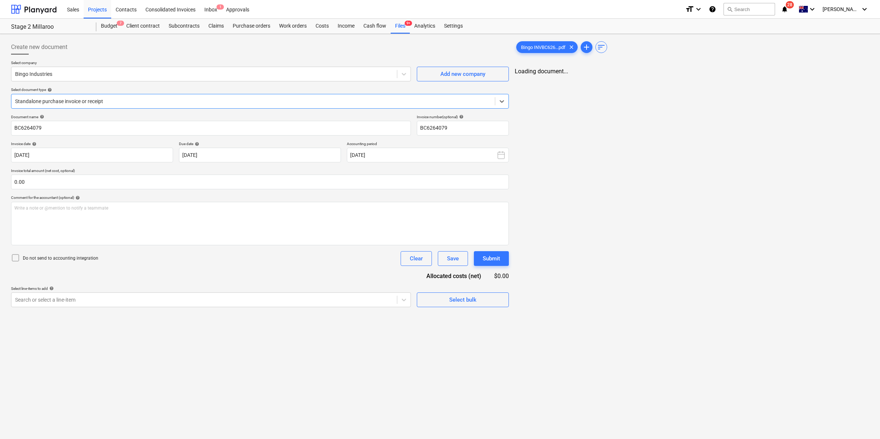
click at [158, 98] on div at bounding box center [253, 101] width 476 height 7
click at [148, 103] on div at bounding box center [253, 101] width 476 height 7
click at [339, 298] on div at bounding box center [203, 299] width 377 height 7
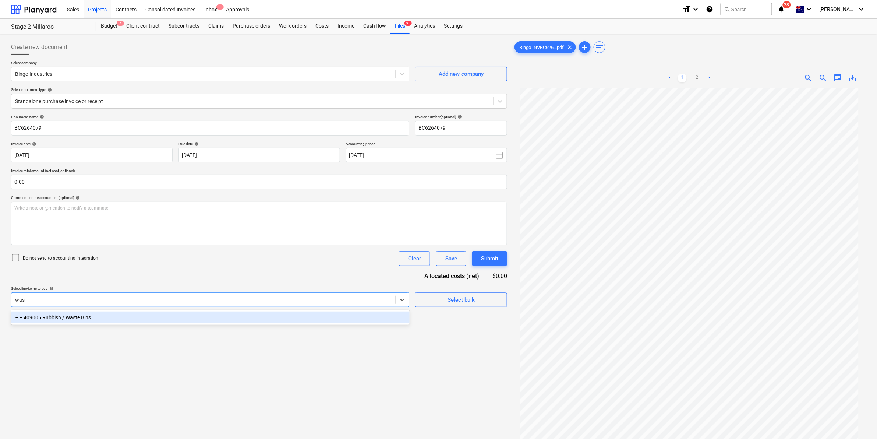
click at [236, 316] on div "-- -- 409005 Rubbish / Waste Bins" at bounding box center [210, 317] width 399 height 12
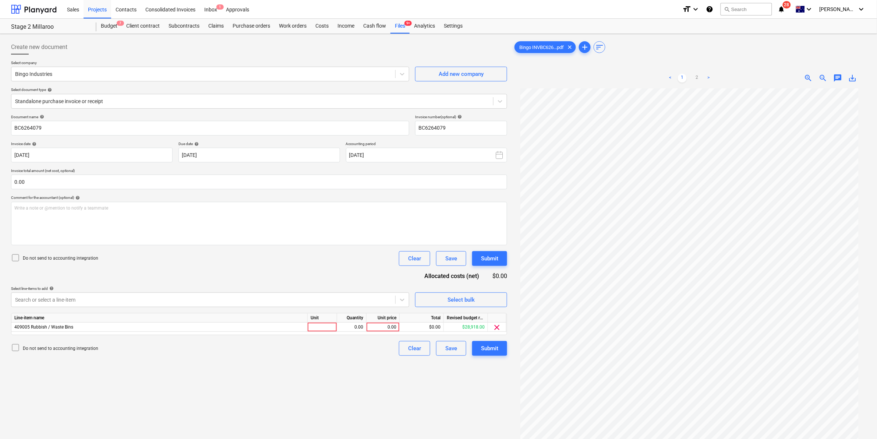
click at [296, 248] on div "Document name help BC6264079 Invoice number (optional) help BC6264079 Invoice d…" at bounding box center [259, 235] width 496 height 241
click at [382, 327] on div "0.00" at bounding box center [383, 327] width 27 height 9
click at [313, 325] on div at bounding box center [322, 327] width 29 height 9
click at [490, 347] on div "Submit" at bounding box center [489, 349] width 17 height 10
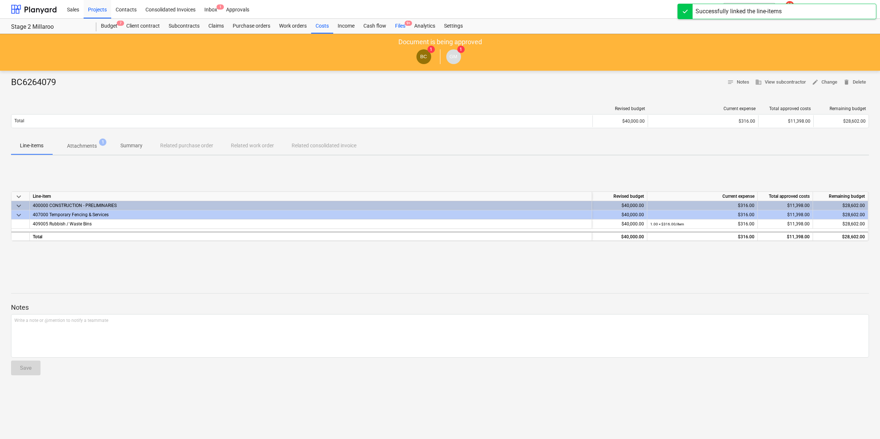
click at [402, 22] on div "Files 9+" at bounding box center [400, 26] width 19 height 15
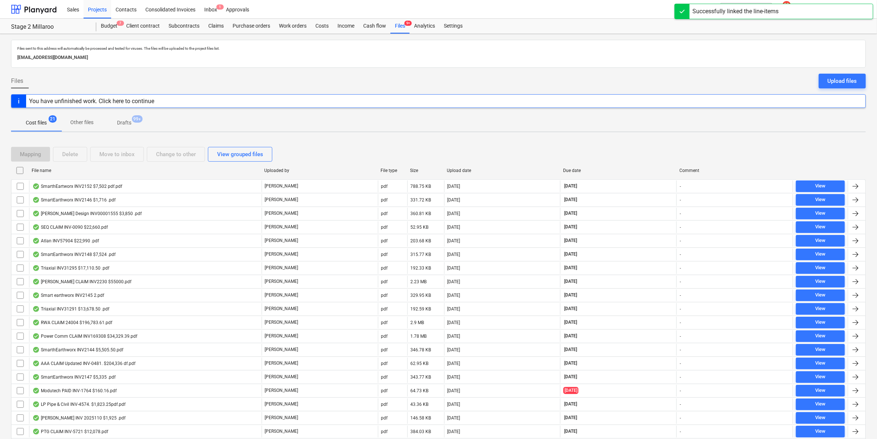
click at [64, 168] on div "File name" at bounding box center [145, 170] width 227 height 5
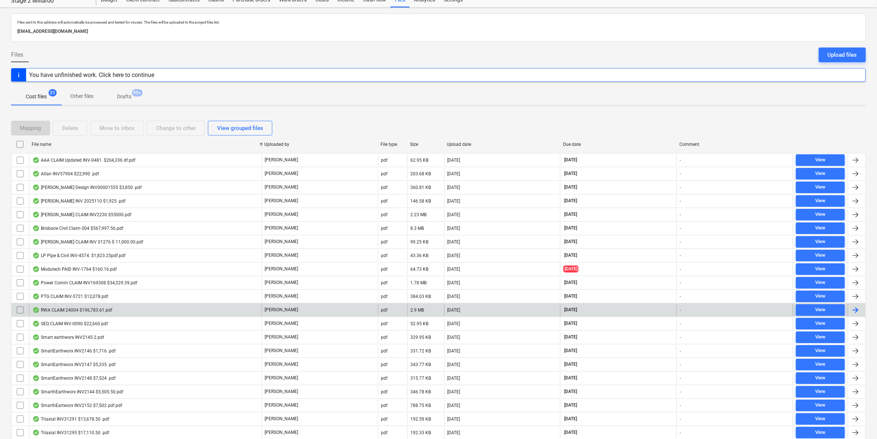
scroll to position [46, 0]
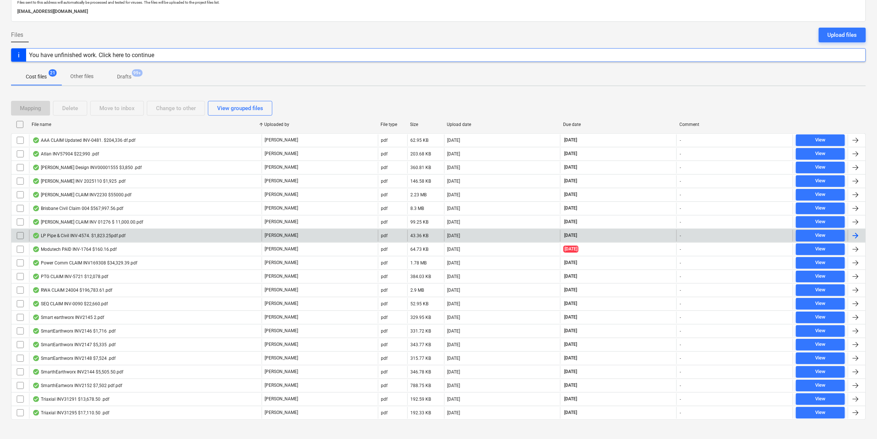
click at [103, 236] on div "LP Pipe & Civil INV-4574. $1,823.25pdf.pdf" at bounding box center [78, 236] width 93 height 6
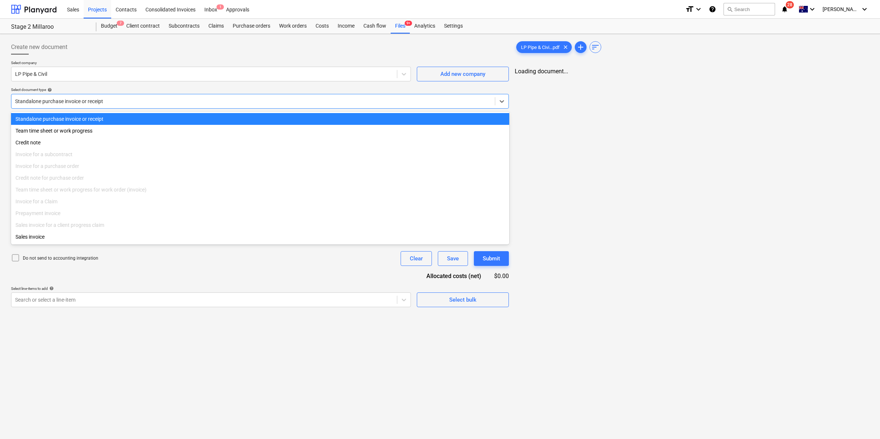
click at [127, 99] on div at bounding box center [253, 101] width 476 height 7
click at [126, 100] on div at bounding box center [252, 101] width 475 height 7
click at [280, 99] on div at bounding box center [252, 101] width 475 height 7
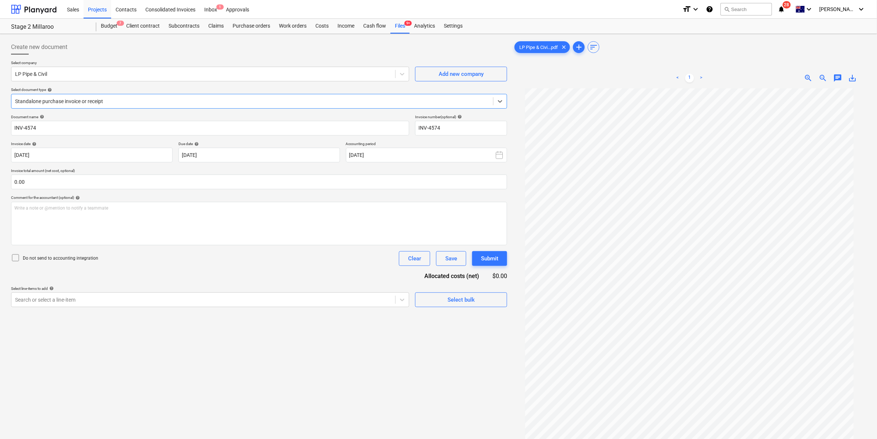
click at [280, 99] on div at bounding box center [252, 101] width 475 height 7
click at [221, 301] on div at bounding box center [203, 299] width 377 height 7
click at [245, 300] on div at bounding box center [203, 299] width 377 height 7
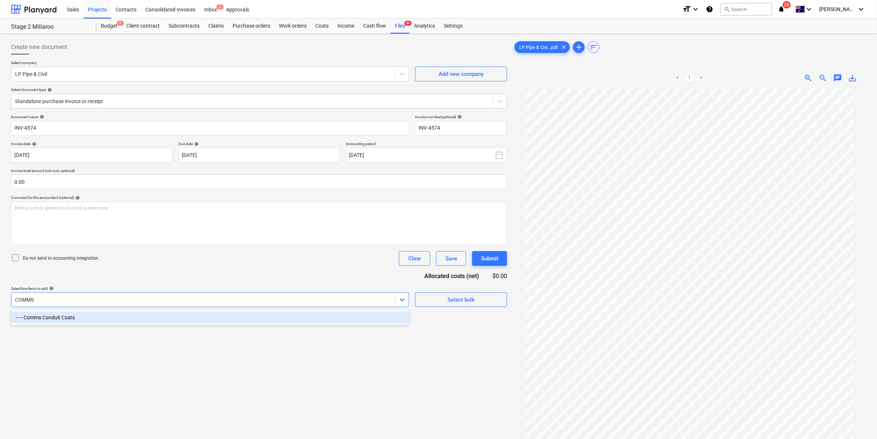
click at [75, 317] on div "-- -- Comms Conduit Costs" at bounding box center [210, 317] width 399 height 12
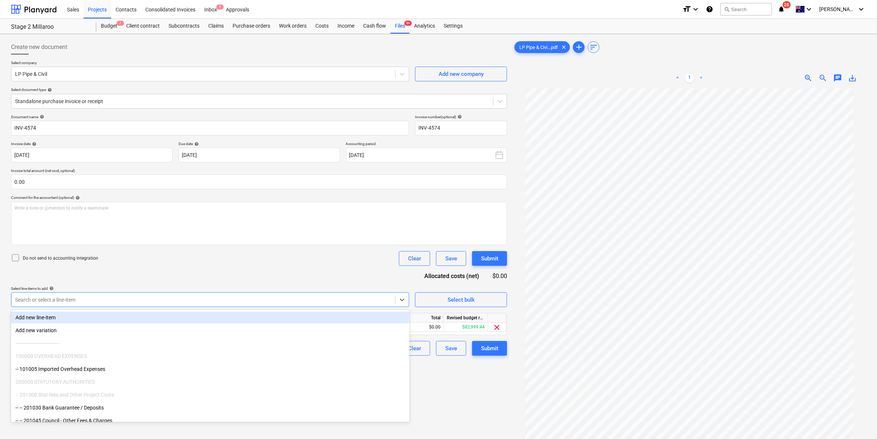
click at [136, 265] on div "Do not send to accounting integration Clear Save Submit" at bounding box center [259, 258] width 496 height 15
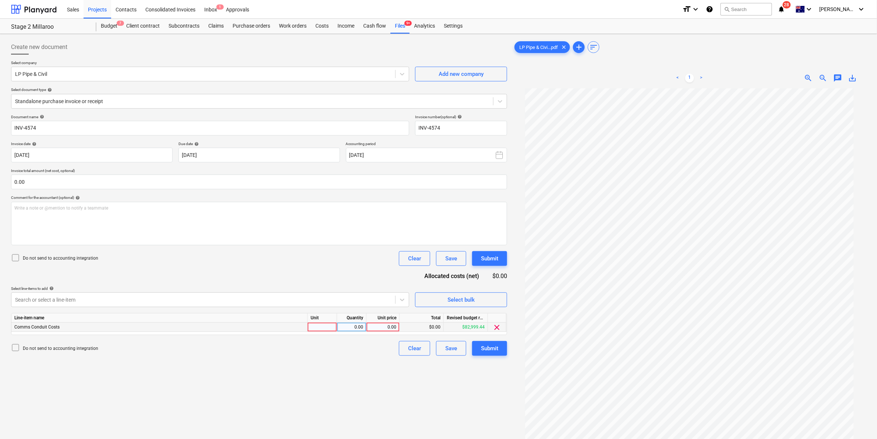
click at [318, 328] on div at bounding box center [322, 327] width 29 height 9
click at [310, 360] on div "Create new document Select company LP Pipe & Civil Add new company Select docum…" at bounding box center [259, 273] width 502 height 473
click at [485, 348] on div "Submit" at bounding box center [489, 349] width 17 height 10
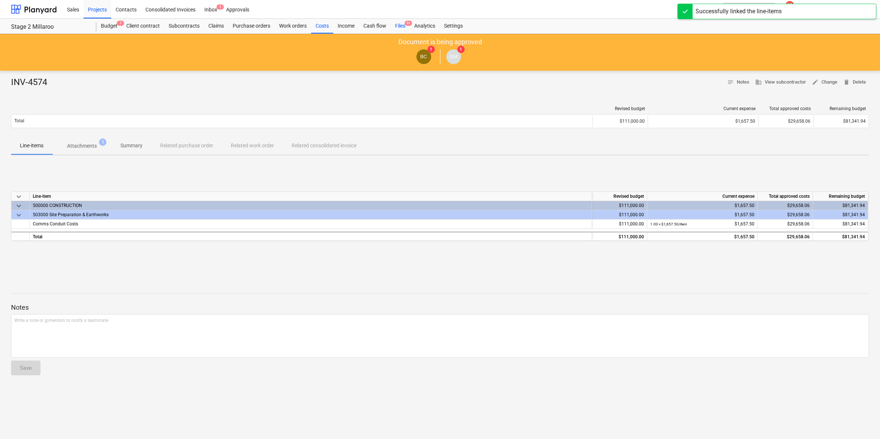
click at [403, 23] on div "Files 9+" at bounding box center [400, 26] width 19 height 15
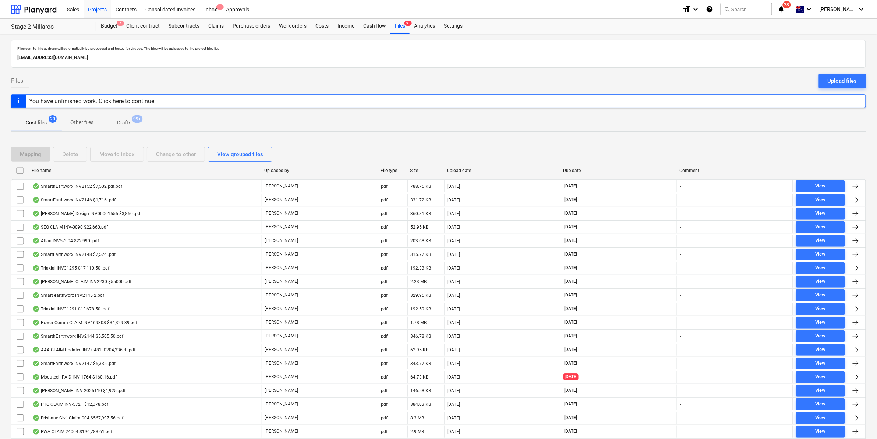
click at [63, 172] on div "File name" at bounding box center [145, 170] width 227 height 5
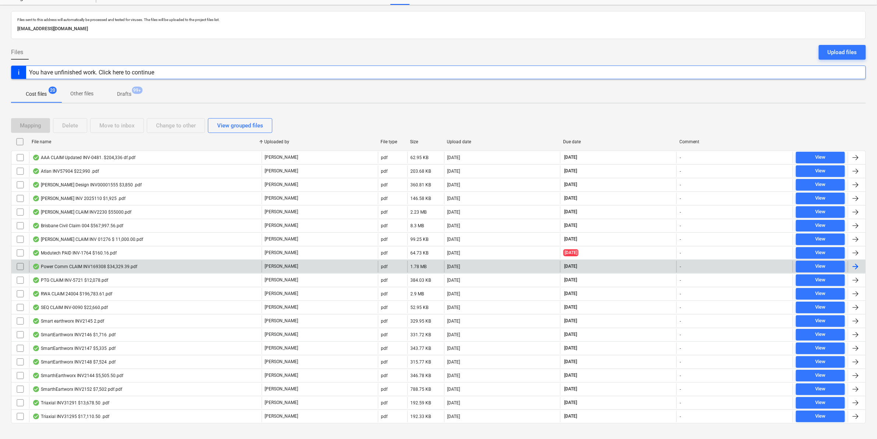
scroll to position [41, 0]
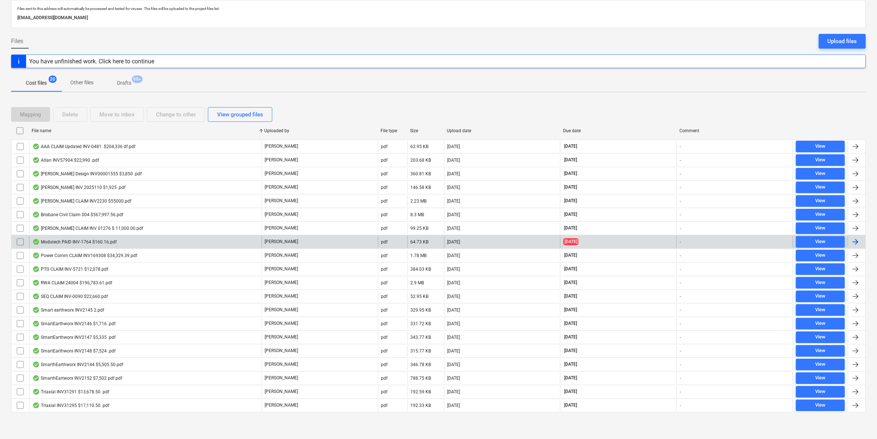
click at [118, 242] on div "Modutech PAID INV-1764 $160.16.pdf" at bounding box center [145, 242] width 233 height 12
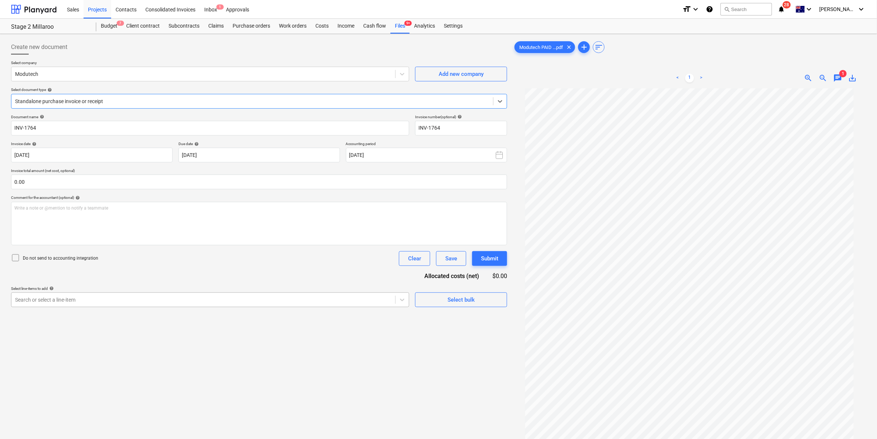
click at [79, 301] on div at bounding box center [203, 299] width 377 height 7
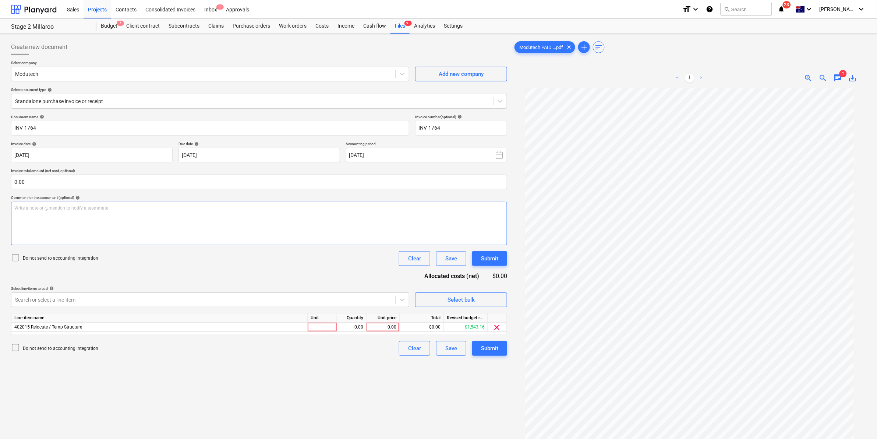
click at [177, 240] on div "Write a note or @mention to notify a teammate [PERSON_NAME]" at bounding box center [259, 223] width 496 height 43
click at [324, 327] on div at bounding box center [322, 327] width 29 height 9
click at [489, 346] on div "Submit" at bounding box center [489, 349] width 17 height 10
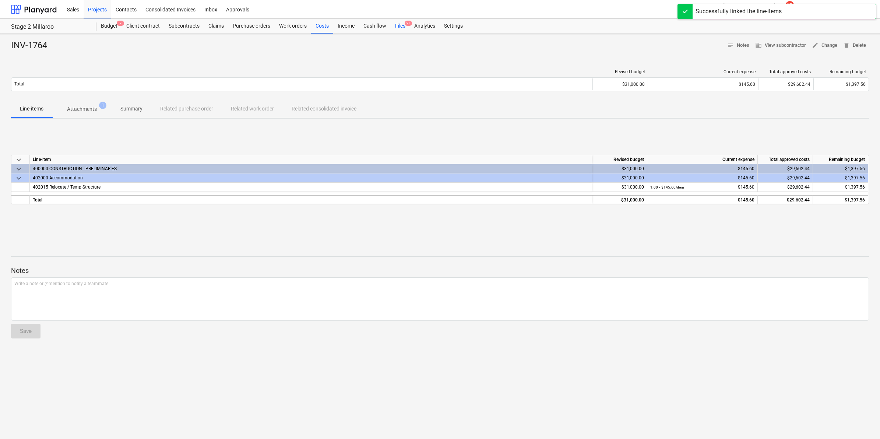
click at [400, 28] on div "Files 9+" at bounding box center [400, 26] width 19 height 15
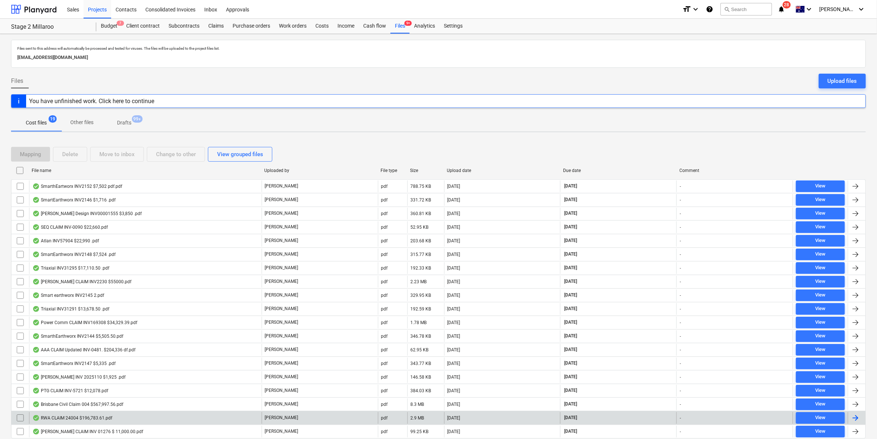
click at [81, 412] on div "RWA CLAIM 24004 $196,783.61.pdf [PERSON_NAME] pdf 2.9 MB [DATE] [DATE] - View" at bounding box center [438, 418] width 855 height 14
click at [73, 420] on div "RWA CLAIM 24004 $196,783.61.pdf" at bounding box center [72, 418] width 80 height 6
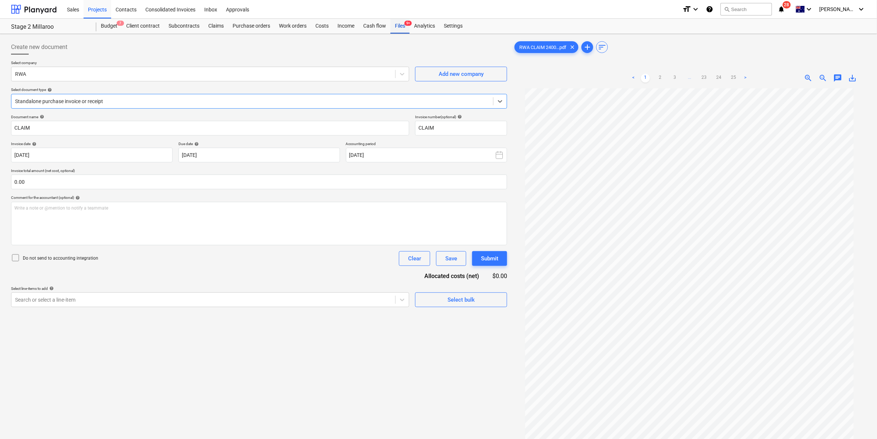
click at [400, 26] on div "Files 9+" at bounding box center [400, 26] width 19 height 15
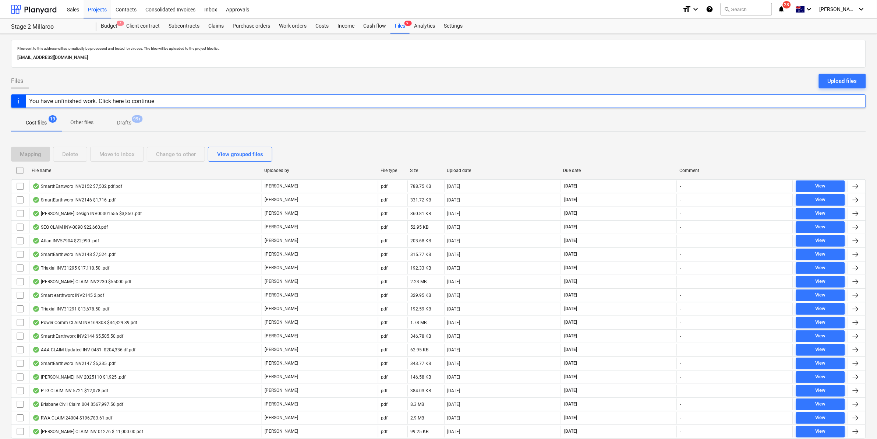
click at [56, 170] on div "File name" at bounding box center [145, 170] width 227 height 5
